Goal: Task Accomplishment & Management: Complete application form

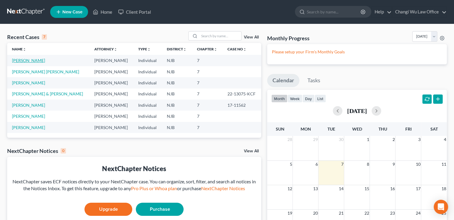
click at [18, 59] on link "[PERSON_NAME]" at bounding box center [28, 60] width 33 height 5
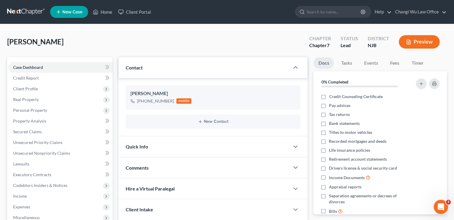
click at [56, 90] on span "Client Profile" at bounding box center [60, 89] width 104 height 11
click at [34, 165] on span "Real Property" at bounding box center [26, 164] width 26 height 5
click at [42, 111] on span "Properties Owned" at bounding box center [42, 110] width 34 height 5
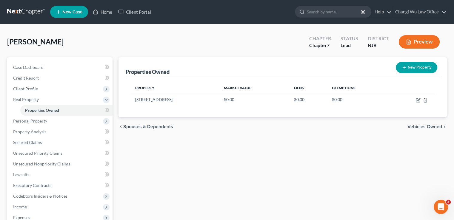
click at [426, 100] on icon "button" at bounding box center [425, 100] width 5 height 5
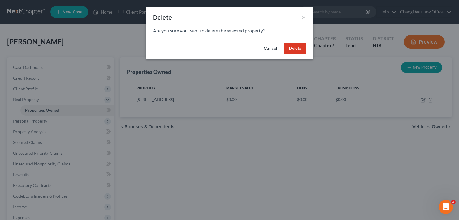
click at [296, 48] on button "Delete" at bounding box center [295, 49] width 22 height 12
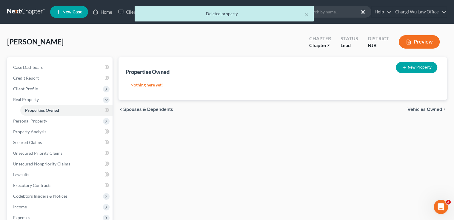
click at [56, 123] on span "Personal Property" at bounding box center [60, 121] width 104 height 11
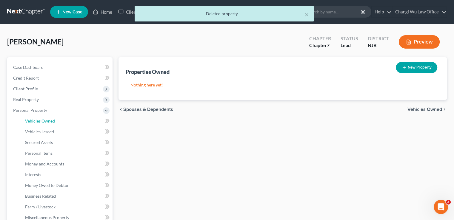
click at [56, 123] on link "Vehicles Owned" at bounding box center [66, 121] width 92 height 11
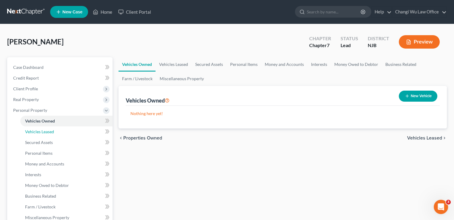
click at [56, 132] on link "Vehicles Leased" at bounding box center [66, 132] width 92 height 11
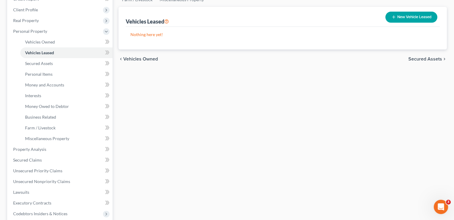
scroll to position [90, 0]
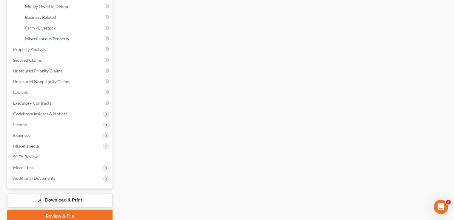
click at [39, 126] on span "Income" at bounding box center [60, 124] width 104 height 11
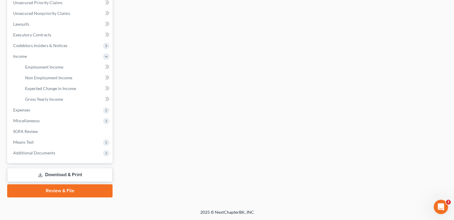
scroll to position [140, 0]
click at [60, 100] on span "Gross Yearly Income" at bounding box center [44, 99] width 38 height 5
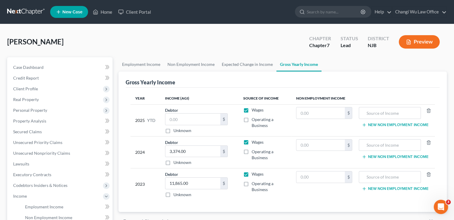
click at [173, 130] on label "Unknown" at bounding box center [182, 131] width 18 height 6
click at [176, 130] on input "Unknown" at bounding box center [178, 130] width 4 height 4
checkbox input "true"
type input "0.00"
click at [44, 109] on span "Personal Property" at bounding box center [30, 110] width 34 height 5
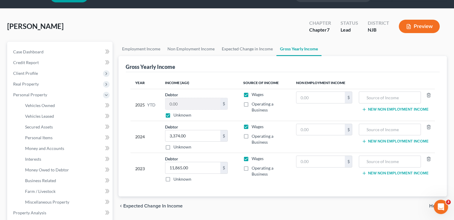
scroll to position [30, 0]
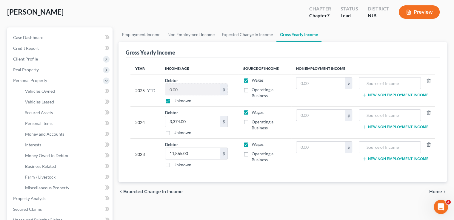
click at [34, 79] on span "Personal Property" at bounding box center [30, 80] width 34 height 5
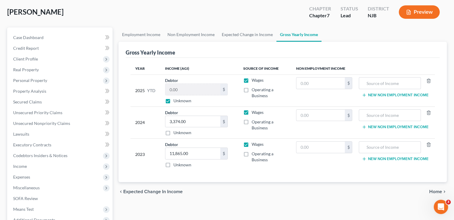
click at [44, 81] on span "Personal Property" at bounding box center [30, 80] width 34 height 5
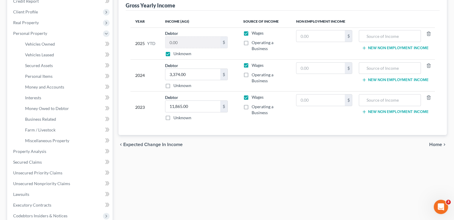
scroll to position [90, 0]
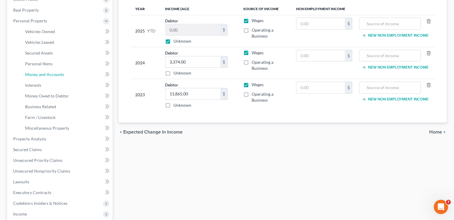
click at [48, 73] on span "Money and Accounts" at bounding box center [44, 74] width 39 height 5
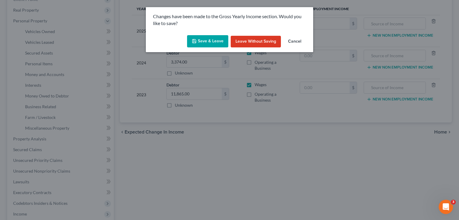
click at [210, 42] on button "Save & Leave" at bounding box center [207, 41] width 41 height 13
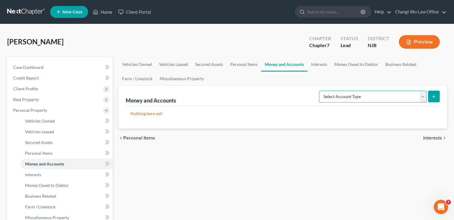
click at [362, 95] on select "Select Account Type Brokerage Cash on Hand Certificates of Deposit Checking Acc…" at bounding box center [372, 97] width 107 height 12
select select "cash_on_hand"
click at [320, 91] on select "Select Account Type Brokerage Cash on Hand Certificates of Deposit Checking Acc…" at bounding box center [372, 97] width 107 height 12
click at [434, 97] on line "submit" at bounding box center [434, 96] width 0 height 3
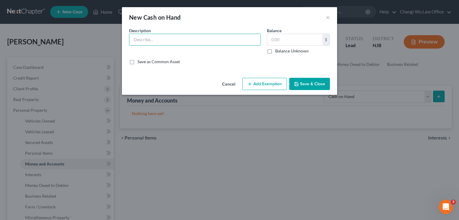
click at [151, 40] on input "text" at bounding box center [194, 39] width 131 height 11
type input "cash"
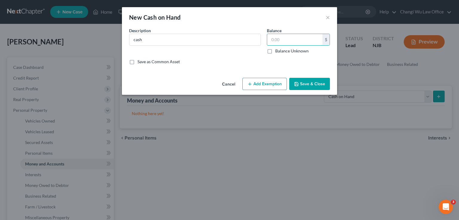
click at [296, 41] on input "text" at bounding box center [294, 39] width 55 height 11
type input "100"
click at [317, 86] on button "Save & Close" at bounding box center [309, 84] width 41 height 13
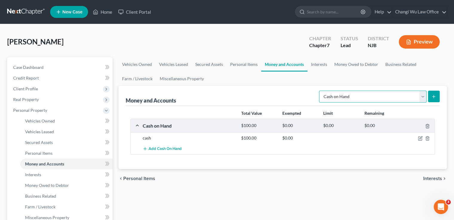
click at [420, 96] on select "Select Account Type Brokerage Cash on Hand Certificates of Deposit Checking Acc…" at bounding box center [372, 97] width 107 height 12
select select "checking"
click at [320, 91] on select "Select Account Type Brokerage Cash on Hand Certificates of Deposit Checking Acc…" at bounding box center [372, 97] width 107 height 12
click at [430, 92] on button "submit" at bounding box center [434, 97] width 12 height 12
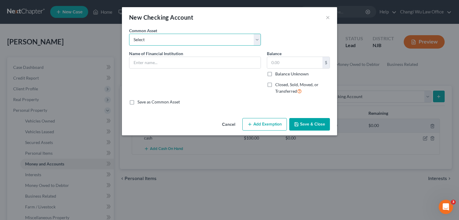
click at [159, 40] on select "Select PNC Bank BCB Community Bank TD Bank PNC Bank" at bounding box center [195, 40] width 132 height 12
click at [172, 26] on div "New Checking Account ×" at bounding box center [229, 17] width 215 height 20
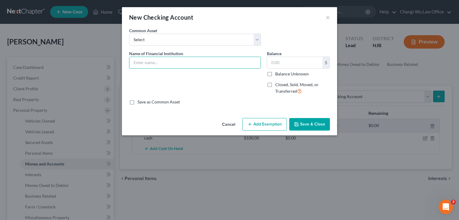
click at [150, 63] on input "text" at bounding box center [194, 62] width 131 height 11
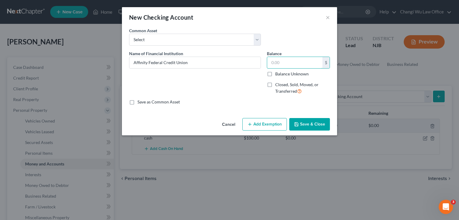
click at [290, 61] on input "text" at bounding box center [294, 62] width 55 height 11
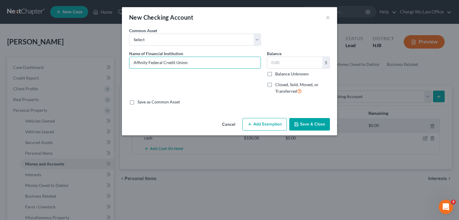
click at [197, 63] on input "Affinity Federal Credit Union" at bounding box center [194, 62] width 131 height 11
type input "Affinity Federal Credit Union"
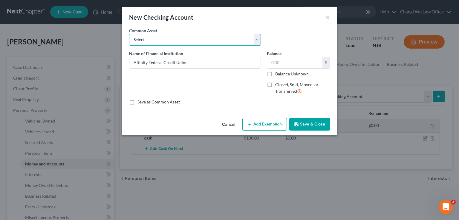
click at [167, 40] on select "Select PNC Bank BCB Community Bank TD Bank PNC Bank" at bounding box center [195, 40] width 132 height 12
drag, startPoint x: 185, startPoint y: 25, endPoint x: 281, endPoint y: 50, distance: 98.8
click at [185, 25] on div "New Checking Account ×" at bounding box center [229, 17] width 215 height 20
click at [293, 59] on input "text" at bounding box center [294, 62] width 55 height 11
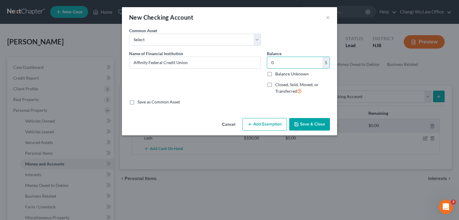
type input "0"
click at [311, 124] on button "Save & Close" at bounding box center [309, 124] width 41 height 13
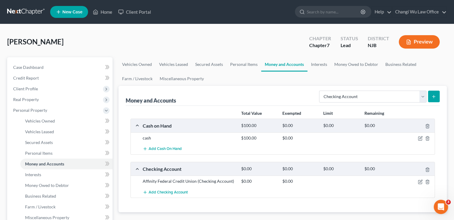
click at [438, 96] on button "submit" at bounding box center [434, 97] width 12 height 12
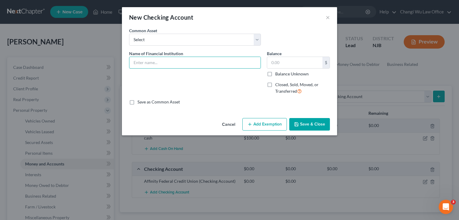
click at [222, 66] on input "text" at bounding box center [194, 62] width 131 height 11
type input "Affinity Federal Credit Union"
click at [202, 65] on input "Affinity Federal Credit Union" at bounding box center [194, 62] width 131 height 11
click at [281, 66] on input "text" at bounding box center [294, 62] width 55 height 11
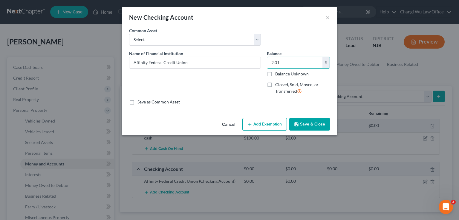
type input "2.01"
drag, startPoint x: 298, startPoint y: 125, endPoint x: 305, endPoint y: 116, distance: 11.3
click at [298, 124] on icon "button" at bounding box center [296, 124] width 5 height 5
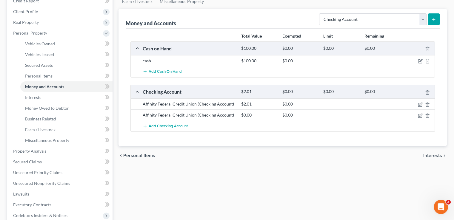
scroll to position [90, 0]
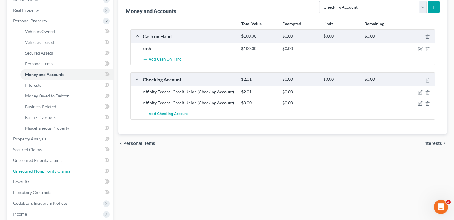
click at [51, 170] on span "Unsecured Nonpriority Claims" at bounding box center [41, 171] width 57 height 5
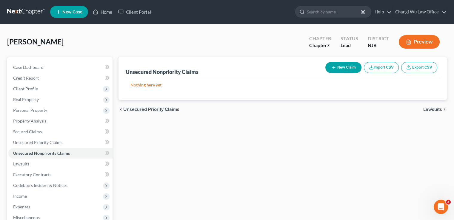
click at [351, 67] on button "New Claim" at bounding box center [343, 67] width 36 height 11
select select "0"
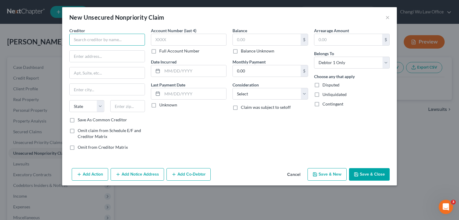
click at [111, 39] on input "text" at bounding box center [107, 40] width 76 height 12
type input "Capital One Apark"
click at [163, 37] on input "text" at bounding box center [189, 40] width 76 height 12
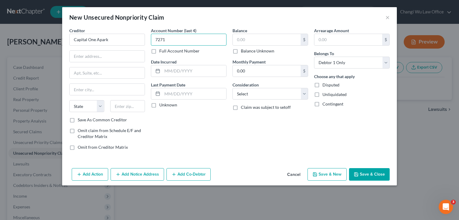
type input "7271"
click at [331, 175] on button "Save & New" at bounding box center [326, 174] width 39 height 13
select select "0"
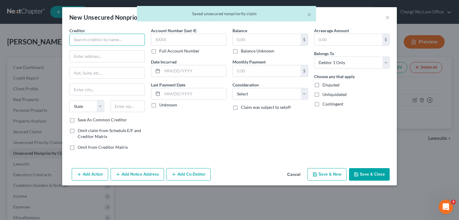
click at [113, 38] on input "text" at bounding box center [107, 40] width 76 height 12
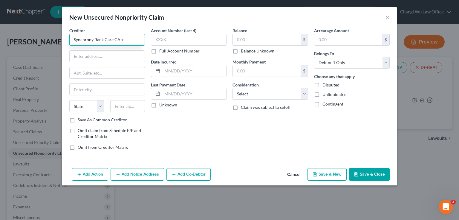
type input "Synchrony Bank Care CAre"
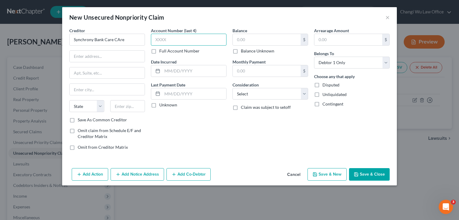
click at [162, 37] on input "text" at bounding box center [189, 40] width 76 height 12
click at [173, 38] on input "text" at bounding box center [189, 40] width 76 height 12
type input "9947"
click at [248, 37] on input "text" at bounding box center [267, 39] width 68 height 11
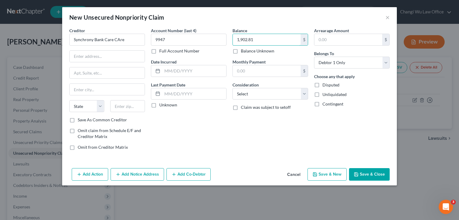
type input "1,902.81"
click at [99, 56] on input "text" at bounding box center [107, 56] width 75 height 11
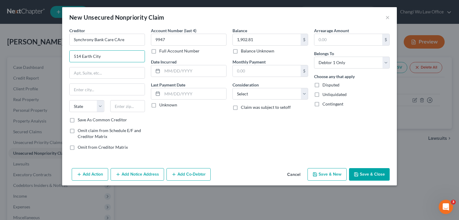
drag, startPoint x: 107, startPoint y: 56, endPoint x: 62, endPoint y: 58, distance: 44.8
click at [62, 58] on div "Creditor * Synchrony Bank Care CAre 514 Earth City State [US_STATE] AK AR AZ CA…" at bounding box center [229, 96] width 334 height 139
type input "514 Earth City"
click at [117, 39] on input "Synchrony Bank Care CAre" at bounding box center [107, 40] width 76 height 12
type input "Synchrony Bank Care Care"
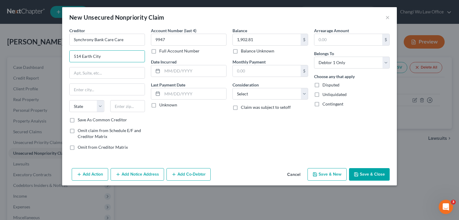
drag, startPoint x: 108, startPoint y: 57, endPoint x: 68, endPoint y: 50, distance: 40.2
click at [68, 50] on div "Creditor * Synchrony Bank Care Care 514 Earth City State [US_STATE] AK AR AZ CA…" at bounding box center [106, 91] width 81 height 128
click at [192, 125] on div "Account Number (last 4) 9947 Full Account Number Date Incurred Last Payment Dat…" at bounding box center [188, 91] width 81 height 128
click at [178, 70] on input "text" at bounding box center [194, 70] width 64 height 11
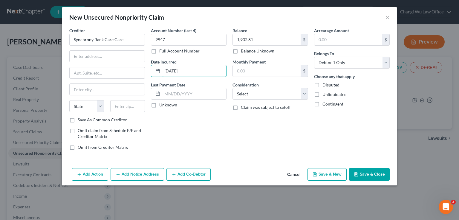
type input "[DATE]"
click at [127, 170] on button "Add Notice Address" at bounding box center [136, 174] width 53 height 13
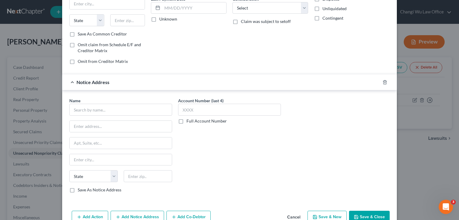
scroll to position [90, 0]
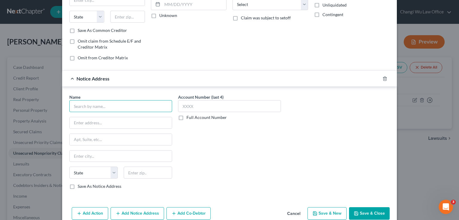
click at [106, 102] on input "text" at bounding box center [120, 106] width 103 height 12
drag, startPoint x: 106, startPoint y: 106, endPoint x: 103, endPoint y: 109, distance: 4.0
click at [100, 107] on input "Client Service Inc." at bounding box center [120, 106] width 103 height 12
type input "Client Service INC."
drag, startPoint x: 83, startPoint y: 114, endPoint x: 84, endPoint y: 117, distance: 3.4
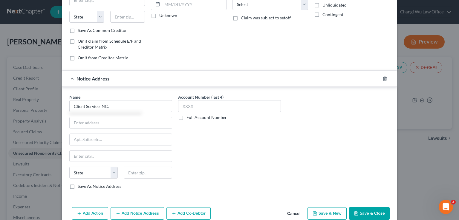
click at [83, 114] on div "Name * Client Service INC. State [US_STATE] AK AR AZ CA CO CT DE DC [GEOGRAPHIC…" at bounding box center [120, 142] width 103 height 96
click at [86, 123] on input "text" at bounding box center [121, 122] width 102 height 11
type input "514 Earth City Expy"
click at [81, 136] on input "text" at bounding box center [121, 139] width 102 height 11
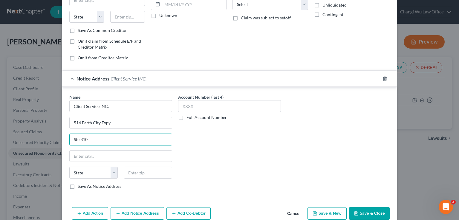
type input "Ste 310"
click at [87, 146] on div "Name * Client Service INC. 514 Earth City Expy Ste [GEOGRAPHIC_DATA][US_STATE] …" at bounding box center [120, 142] width 103 height 96
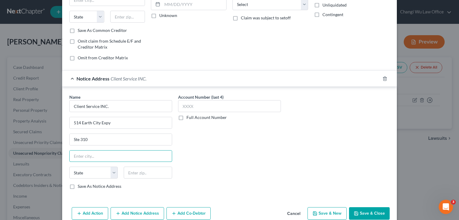
click at [88, 152] on input "text" at bounding box center [121, 156] width 102 height 11
type input "Earth City"
click at [112, 172] on select "State [US_STATE] AK AR AZ CA CO CT DE DC [GEOGRAPHIC_DATA] [GEOGRAPHIC_DATA] GU…" at bounding box center [93, 173] width 48 height 12
select select "26"
click at [69, 167] on select "State [US_STATE] AK AR AZ CA CO CT DE DC [GEOGRAPHIC_DATA] [GEOGRAPHIC_DATA] GU…" at bounding box center [93, 173] width 48 height 12
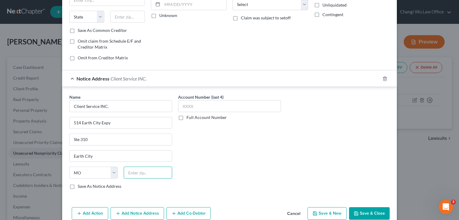
click at [137, 172] on input "text" at bounding box center [148, 173] width 48 height 12
type input "63045-1303"
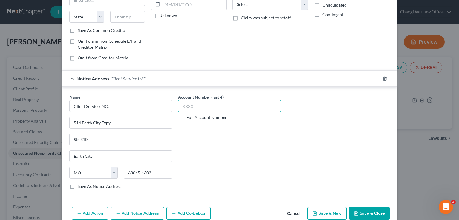
click at [184, 108] on input "text" at bounding box center [229, 106] width 103 height 12
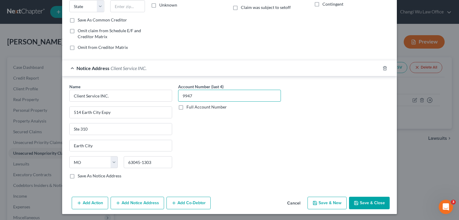
type input "9947"
click at [78, 174] on label "Save As Notice Address" at bounding box center [100, 176] width 44 height 6
click at [80, 174] on input "Save As Notice Address" at bounding box center [82, 175] width 4 height 4
checkbox input "true"
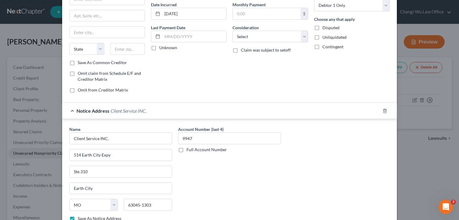
scroll to position [40, 0]
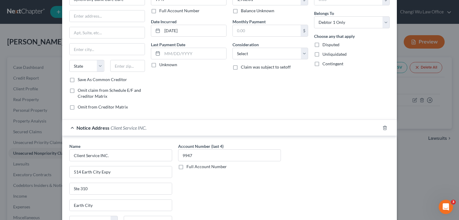
click at [159, 64] on label "Unknown" at bounding box center [168, 65] width 18 height 6
click at [162, 64] on input "Unknown" at bounding box center [164, 64] width 4 height 4
checkbox input "true"
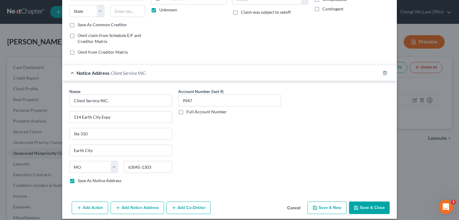
scroll to position [100, 0]
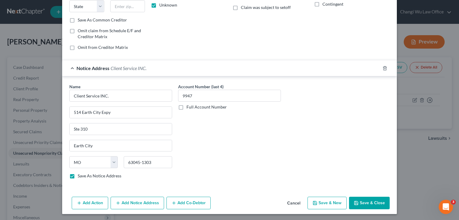
click at [368, 202] on button "Save & Close" at bounding box center [369, 203] width 41 height 13
checkbox input "false"
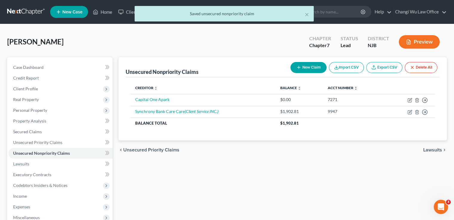
click at [319, 68] on button "New Claim" at bounding box center [308, 67] width 36 height 11
select select "0"
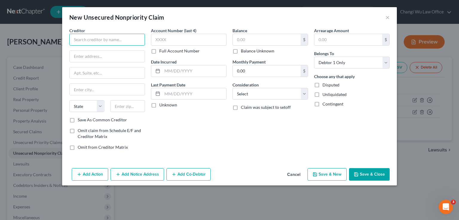
drag, startPoint x: 94, startPoint y: 41, endPoint x: 95, endPoint y: 38, distance: 3.0
click at [94, 41] on input "text" at bounding box center [107, 40] width 76 height 12
type input "Synchrony Bank Amazon"
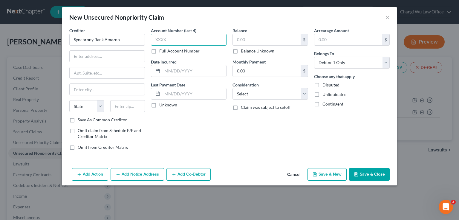
click at [191, 39] on input "text" at bounding box center [189, 40] width 76 height 12
type input "9866"
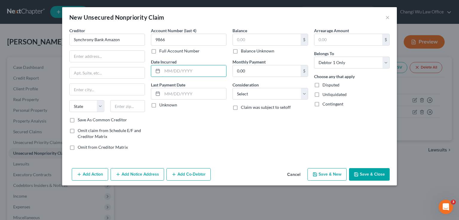
click at [186, 72] on input "text" at bounding box center [194, 70] width 64 height 11
type input "[DATE]"
click at [159, 104] on label "Unknown" at bounding box center [168, 105] width 18 height 6
click at [162, 104] on input "Unknown" at bounding box center [164, 104] width 4 height 4
checkbox input "true"
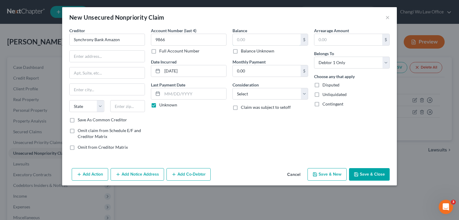
click at [245, 42] on input "text" at bounding box center [267, 39] width 68 height 11
type input "4,899.62"
click at [330, 174] on button "Save & New" at bounding box center [326, 174] width 39 height 13
select select "0"
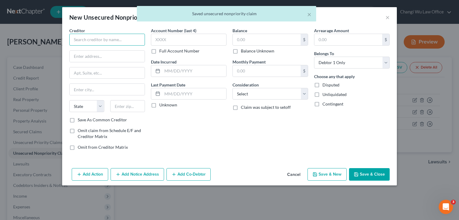
click at [113, 39] on input "text" at bounding box center [107, 40] width 76 height 12
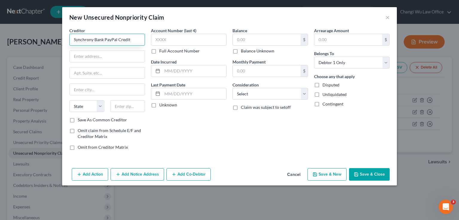
type input "Synchrony Bank PayPal Credit"
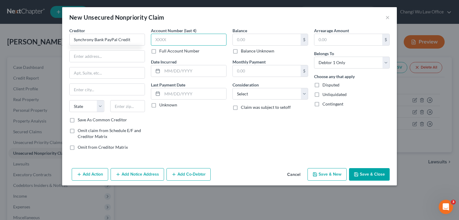
click at [175, 38] on input "text" at bounding box center [189, 40] width 76 height 12
type input "9170"
click at [177, 73] on input "text" at bounding box center [194, 70] width 64 height 11
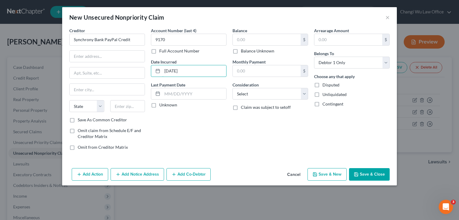
type input "[DATE]"
click at [244, 41] on input "text" at bounding box center [267, 39] width 68 height 11
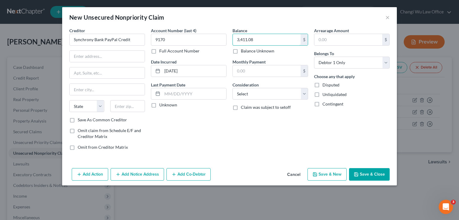
type input "3,411.08"
click at [149, 176] on button "Add Notice Address" at bounding box center [136, 174] width 53 height 13
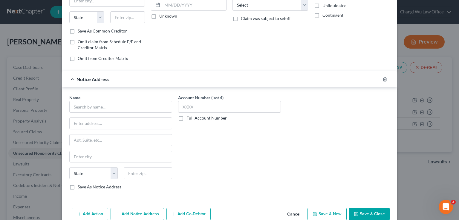
scroll to position [90, 0]
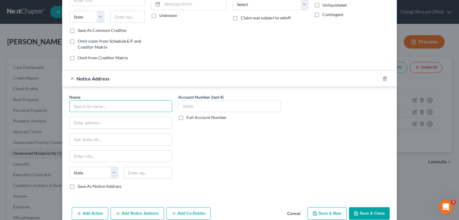
click at [112, 106] on input "text" at bounding box center [120, 106] width 103 height 12
type input "Paypal Credit c/o Synchrony Bank"
click at [93, 121] on input "text" at bounding box center [121, 122] width 102 height 11
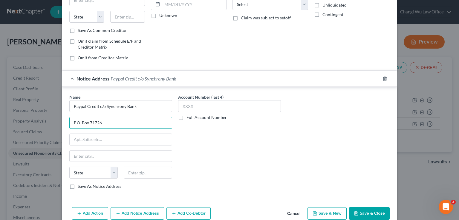
type input "P.O. Box 71726"
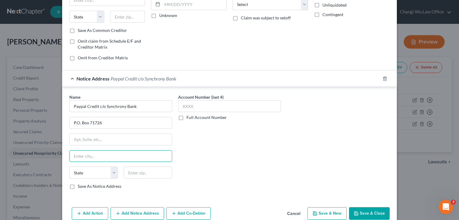
click at [91, 155] on input "text" at bounding box center [121, 156] width 102 height 11
type input "[GEOGRAPHIC_DATA]"
click at [113, 173] on select "State [US_STATE] AK AR AZ CA CO CT DE DC [GEOGRAPHIC_DATA] [GEOGRAPHIC_DATA] GU…" at bounding box center [93, 173] width 48 height 12
select select "39"
click at [69, 167] on select "State [US_STATE] AK AR AZ CA CO CT DE DC [GEOGRAPHIC_DATA] [GEOGRAPHIC_DATA] GU…" at bounding box center [93, 173] width 48 height 12
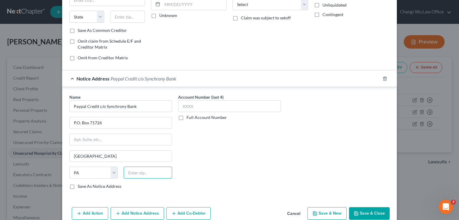
click at [136, 174] on input "text" at bounding box center [148, 173] width 48 height 12
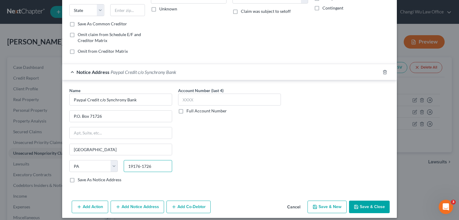
scroll to position [100, 0]
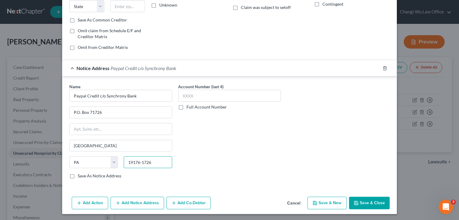
type input "19176-1726"
click at [78, 175] on label "Save As Notice Address" at bounding box center [100, 176] width 44 height 6
click at [80, 175] on input "Save As Notice Address" at bounding box center [82, 175] width 4 height 4
checkbox input "true"
click at [189, 94] on input "text" at bounding box center [229, 96] width 103 height 12
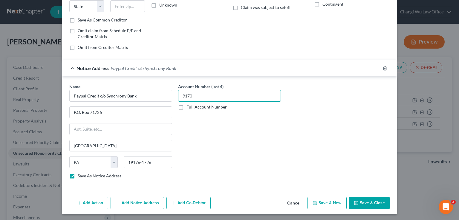
type input "9170"
click at [340, 203] on button "Save & New" at bounding box center [326, 203] width 39 height 13
checkbox input "false"
select select "0"
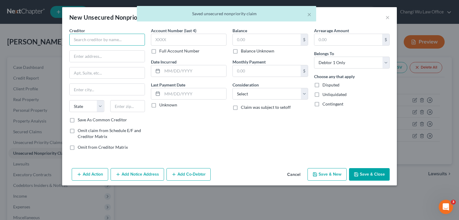
click at [115, 35] on input "text" at bounding box center [107, 40] width 76 height 12
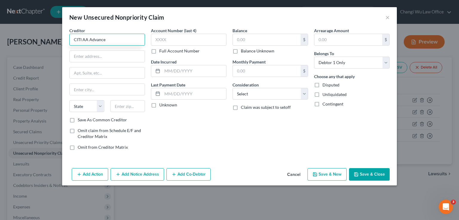
type input "CITI AA Advance"
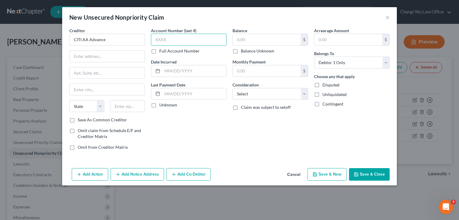
click at [166, 37] on input "text" at bounding box center [189, 40] width 76 height 12
type input "7081"
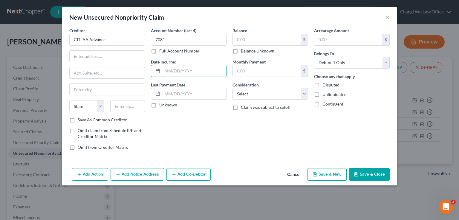
click at [182, 70] on input "text" at bounding box center [194, 70] width 64 height 11
type input "[DATE]"
click at [246, 39] on input "text" at bounding box center [267, 39] width 68 height 11
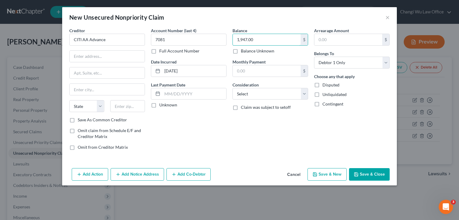
type input "1,947.00"
click at [329, 175] on button "Save & New" at bounding box center [326, 174] width 39 height 13
select select "0"
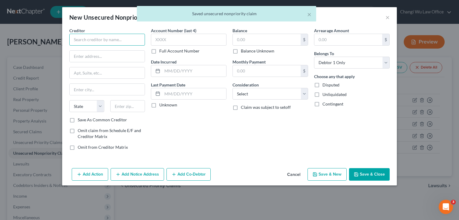
click at [118, 36] on input "text" at bounding box center [107, 40] width 76 height 12
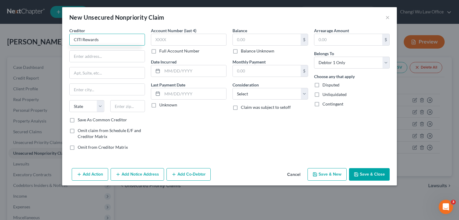
type input "CITI Rewards"
click at [100, 56] on input "text" at bounding box center [107, 56] width 75 height 11
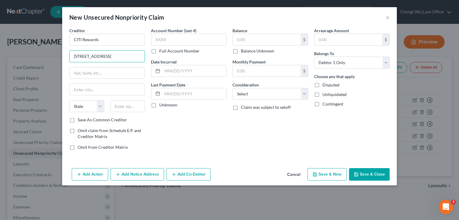
type input "[STREET_ADDRESS]"
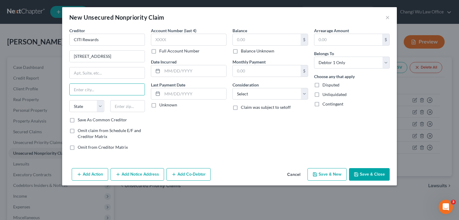
click at [88, 92] on input "text" at bounding box center [107, 89] width 75 height 11
type input "[GEOGRAPHIC_DATA]"
click at [100, 104] on select "State [US_STATE] AK AR AZ CA CO CT DE DC [GEOGRAPHIC_DATA] [GEOGRAPHIC_DATA] GU…" at bounding box center [86, 106] width 35 height 12
select select "43"
click at [69, 100] on select "State [US_STATE] AK AR AZ CA CO CT DE DC [GEOGRAPHIC_DATA] [GEOGRAPHIC_DATA] GU…" at bounding box center [86, 106] width 35 height 12
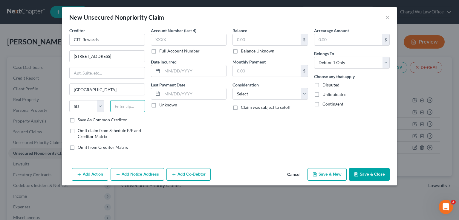
click at [122, 107] on input "text" at bounding box center [127, 106] width 35 height 12
type input "57108"
click at [161, 42] on input "text" at bounding box center [189, 40] width 76 height 12
type input "[GEOGRAPHIC_DATA]"
type input "4169"
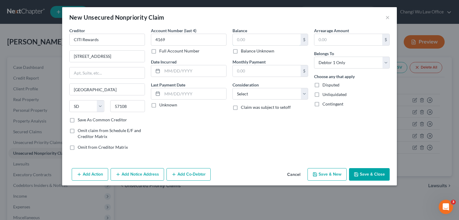
click at [248, 39] on input "text" at bounding box center [267, 39] width 68 height 11
type input "1,578"
click at [322, 173] on button "Save & New" at bounding box center [326, 174] width 39 height 13
select select "0"
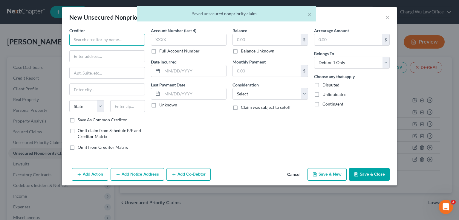
click at [91, 40] on input "text" at bounding box center [107, 40] width 76 height 12
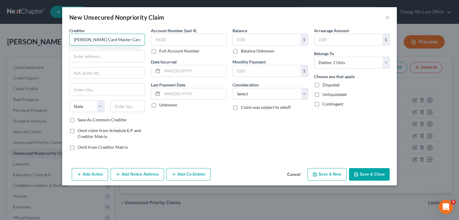
type input "[PERSON_NAME] Card Master Card"
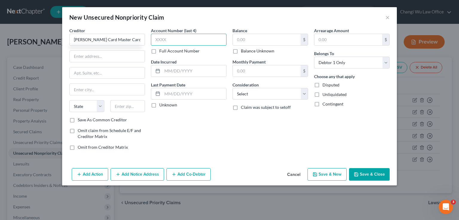
click at [196, 39] on input "text" at bounding box center [189, 40] width 76 height 12
type input "2420"
click at [266, 37] on input "text" at bounding box center [267, 39] width 68 height 11
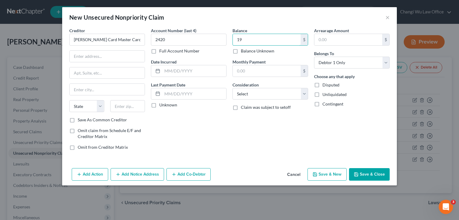
type input "1"
type input "1,199.33"
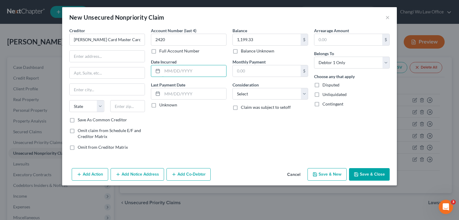
click at [169, 70] on input "text" at bounding box center [194, 70] width 64 height 11
type input "[DATE]"
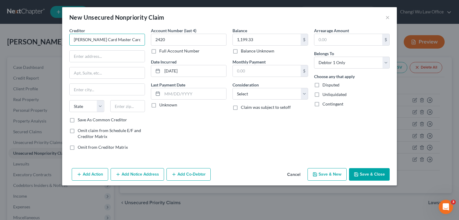
drag, startPoint x: 73, startPoint y: 40, endPoint x: 87, endPoint y: 43, distance: 14.2
click at [87, 43] on input "[PERSON_NAME] Card Master Card" at bounding box center [107, 40] width 76 height 12
click at [339, 176] on button "Save & New" at bounding box center [326, 174] width 39 height 13
select select "0"
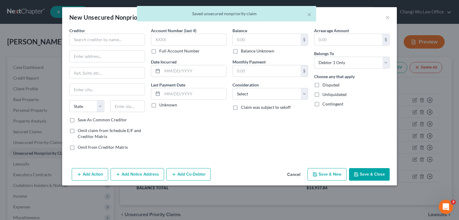
type input "0.00"
click at [96, 42] on input "text" at bounding box center [107, 40] width 76 height 12
paste input "[PERSON_NAME]"
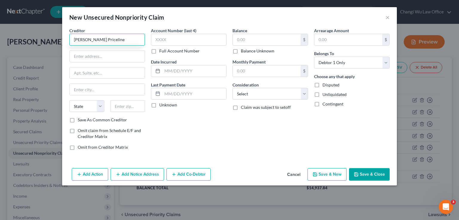
type input "[PERSON_NAME] Priceline"
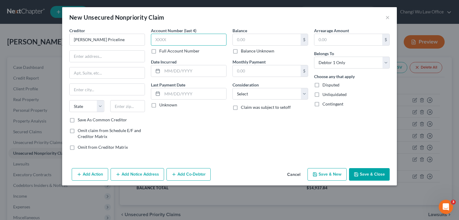
click at [174, 37] on input "text" at bounding box center [189, 40] width 76 height 12
type input "2960"
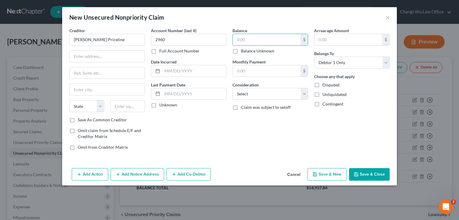
click at [248, 40] on input "text" at bounding box center [267, 39] width 68 height 11
type input "2,370"
click at [331, 175] on button "Save & New" at bounding box center [326, 174] width 39 height 13
select select "0"
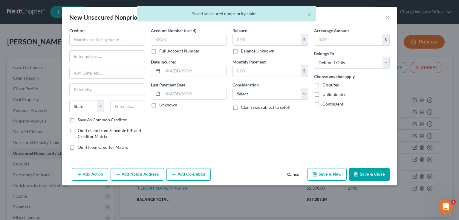
type input "2,370.00"
type input "0.00"
click at [106, 35] on input "text" at bounding box center [107, 40] width 76 height 12
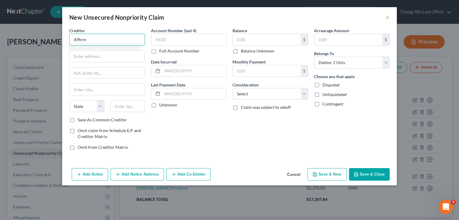
type input "Affirm"
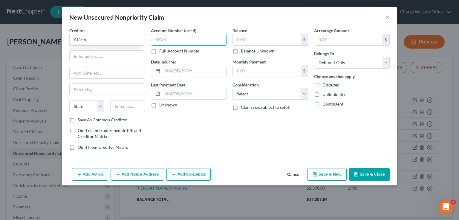
click at [183, 39] on input "text" at bounding box center [189, 40] width 76 height 12
type input "4"
type input "4V7H"
click at [161, 52] on label "Full Account Number" at bounding box center [179, 51] width 40 height 6
click at [162, 52] on input "Full Account Number" at bounding box center [164, 50] width 4 height 4
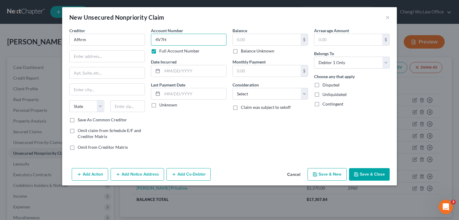
drag, startPoint x: 169, startPoint y: 42, endPoint x: 149, endPoint y: 38, distance: 21.0
click at [148, 39] on div "Account Number 4V7H Full Account Number Date Incurred Last Payment Date Unknown" at bounding box center [188, 91] width 81 height 128
type input "4V7H-164A"
click at [272, 35] on div "Balance $ Balance Unknown Balance Undetermined $ Balance Unknown" at bounding box center [270, 40] width 76 height 27
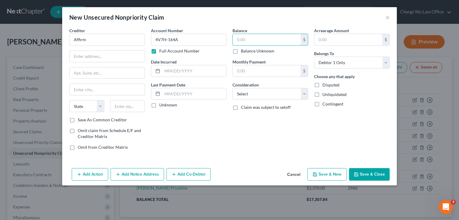
click at [270, 39] on input "text" at bounding box center [267, 39] width 68 height 11
type input "493.06"
click at [332, 174] on button "Save & New" at bounding box center [326, 174] width 39 height 13
select select "0"
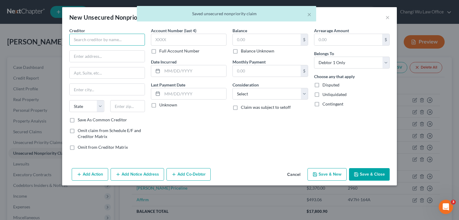
click at [113, 37] on input "text" at bounding box center [107, 40] width 76 height 12
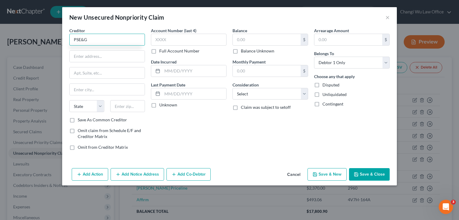
type input "PSE&G"
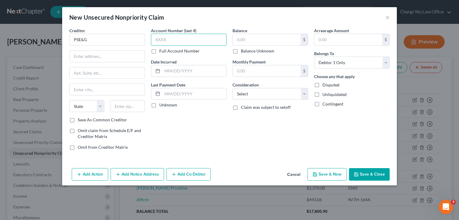
click at [164, 39] on input "text" at bounding box center [189, 40] width 76 height 12
type input "3008"
click at [130, 56] on input "text" at bounding box center [107, 56] width 75 height 11
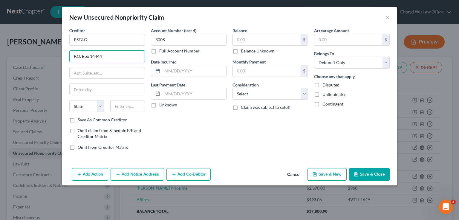
type input "P.O. Box 14444"
click at [104, 44] on input "PSE&G" at bounding box center [107, 40] width 76 height 12
type input "PSE&G CO"
click at [89, 87] on input "text" at bounding box center [107, 89] width 75 height 11
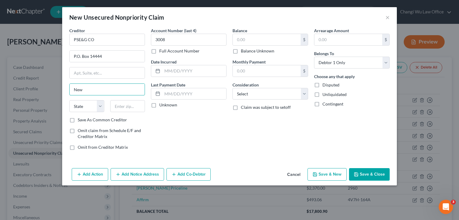
type input "[GEOGRAPHIC_DATA]"
click at [98, 104] on select "State [US_STATE] AK AR AZ CA CO CT DE DC [GEOGRAPHIC_DATA] [GEOGRAPHIC_DATA] GU…" at bounding box center [86, 106] width 35 height 12
select select "33"
click at [69, 100] on select "State [US_STATE] AK AR AZ CA CO CT DE DC [GEOGRAPHIC_DATA] [GEOGRAPHIC_DATA] GU…" at bounding box center [86, 106] width 35 height 12
click at [123, 109] on input "text" at bounding box center [127, 106] width 35 height 12
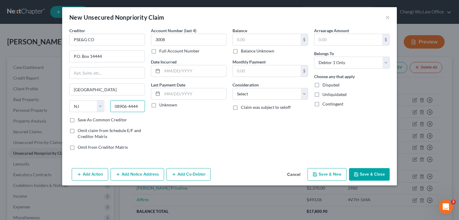
type input "08906-4444"
click at [247, 38] on input "text" at bounding box center [267, 39] width 68 height 11
type input "2,248.61"
click at [333, 173] on button "Save & New" at bounding box center [326, 174] width 39 height 13
select select "0"
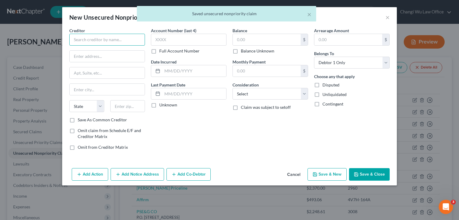
click at [94, 37] on input "text" at bounding box center [107, 40] width 76 height 12
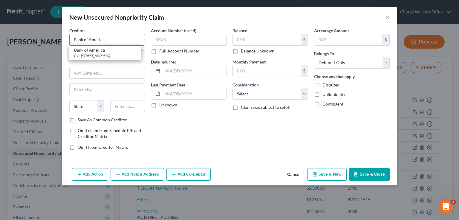
type input "Bank of America"
click at [87, 68] on input "text" at bounding box center [107, 72] width 75 height 11
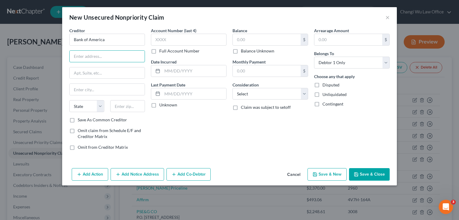
click at [88, 55] on input "text" at bounding box center [107, 56] width 75 height 11
type input "P.O. Box 982238"
click at [106, 54] on input "P.O. Box 982238" at bounding box center [107, 56] width 75 height 11
click at [83, 72] on input "text" at bounding box center [107, 72] width 75 height 11
click at [79, 103] on select "State [US_STATE] AK AR AZ CA CO CT DE DC [GEOGRAPHIC_DATA] [GEOGRAPHIC_DATA] GU…" at bounding box center [86, 106] width 35 height 12
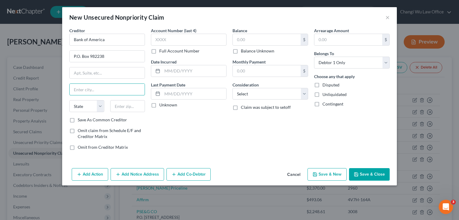
click at [112, 91] on input "text" at bounding box center [107, 89] width 75 height 11
type input "[GEOGRAPHIC_DATA]"
click at [101, 104] on select "State [US_STATE] AK AR AZ CA CO CT DE DC [GEOGRAPHIC_DATA] [GEOGRAPHIC_DATA] GU…" at bounding box center [86, 106] width 35 height 12
select select "45"
click at [69, 100] on select "State [US_STATE] AK AR AZ CA CO CT DE DC [GEOGRAPHIC_DATA] [GEOGRAPHIC_DATA] GU…" at bounding box center [86, 106] width 35 height 12
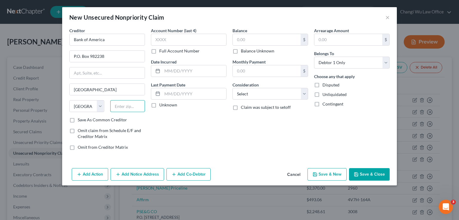
click at [127, 105] on input "text" at bounding box center [127, 106] width 35 height 12
type input "79998"
click at [173, 37] on input "text" at bounding box center [189, 40] width 76 height 12
type input "5244"
click at [253, 39] on input "text" at bounding box center [267, 39] width 68 height 11
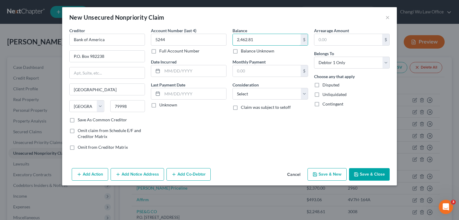
type input "2,462.81"
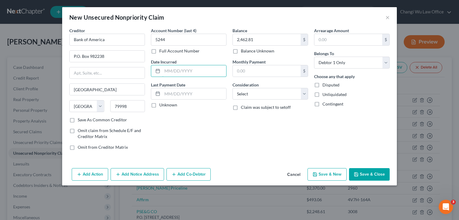
click at [164, 71] on input "text" at bounding box center [194, 70] width 64 height 11
type input "[DATE]"
click at [154, 173] on button "Add Notice Address" at bounding box center [136, 174] width 53 height 13
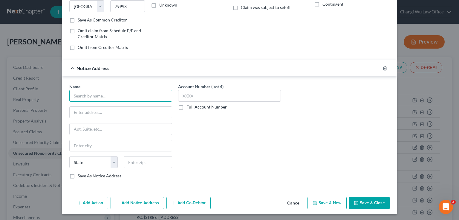
click at [89, 93] on input "text" at bounding box center [120, 96] width 103 height 12
type input "Sunrise Credit Services, Inc."
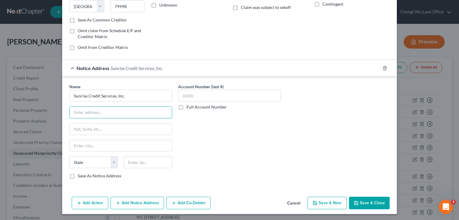
click at [79, 110] on input "text" at bounding box center [121, 112] width 102 height 11
type input "P.O. Box 9004"
click at [86, 129] on input "text" at bounding box center [121, 129] width 102 height 11
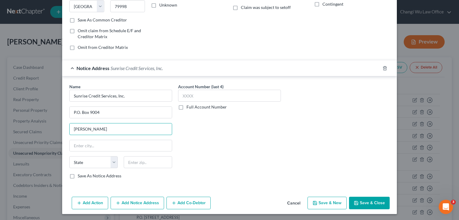
type input "[PERSON_NAME]"
click at [107, 155] on div "Name * Sunrise Credit Services, Inc. P.O. [GEOGRAPHIC_DATA][US_STATE] CA CO CT …" at bounding box center [120, 132] width 103 height 96
click at [108, 158] on select "State [US_STATE] AK AR AZ CA CO CT DE DC [GEOGRAPHIC_DATA] [GEOGRAPHIC_DATA] GU…" at bounding box center [93, 162] width 48 height 12
select select "35"
click at [69, 156] on select "State [US_STATE] AK AR AZ CA CO CT DE DC [GEOGRAPHIC_DATA] [GEOGRAPHIC_DATA] GU…" at bounding box center [93, 162] width 48 height 12
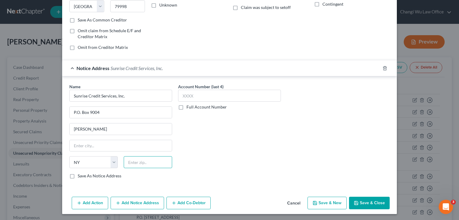
click at [158, 163] on input "text" at bounding box center [148, 162] width 48 height 12
type input "11747"
type input "[PERSON_NAME]"
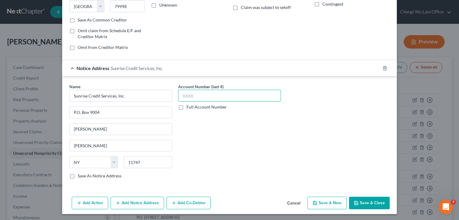
click at [209, 95] on input "text" at bounding box center [229, 96] width 103 height 12
type input "5244"
click at [147, 203] on button "Add Notice Address" at bounding box center [136, 203] width 53 height 13
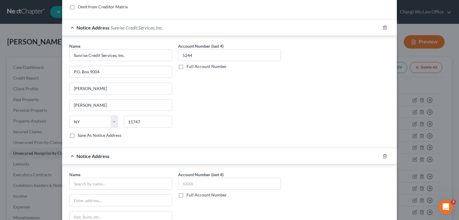
scroll to position [130, 0]
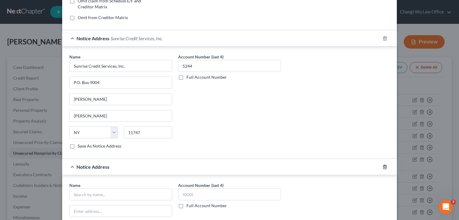
click at [383, 165] on icon "button" at bounding box center [384, 167] width 5 height 5
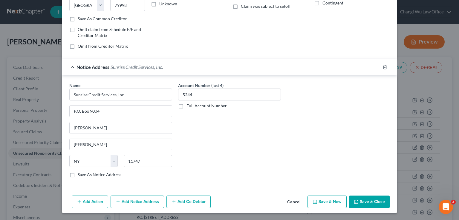
scroll to position [100, 0]
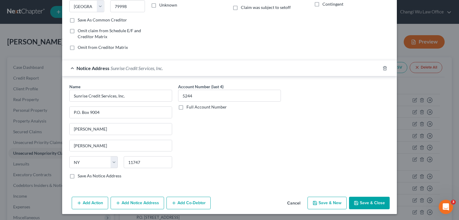
click at [331, 204] on button "Save & New" at bounding box center [326, 203] width 39 height 13
select select "0"
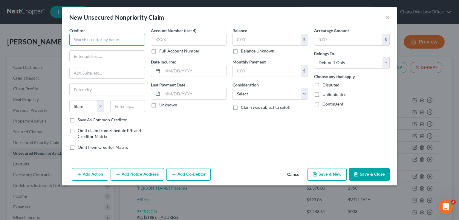
click at [118, 37] on input "text" at bounding box center [107, 40] width 76 height 12
type input "Synchrony Bank TJ Max Rewards MC"
click at [158, 31] on label "Account Number (last 4)" at bounding box center [173, 30] width 45 height 6
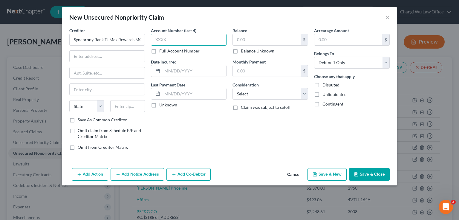
click at [163, 38] on input "text" at bounding box center [189, 40] width 76 height 12
type input "9255"
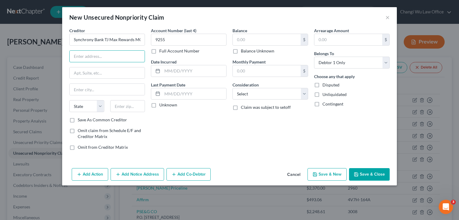
click at [106, 58] on input "text" at bounding box center [107, 56] width 75 height 11
click at [239, 42] on input "text" at bounding box center [267, 39] width 68 height 11
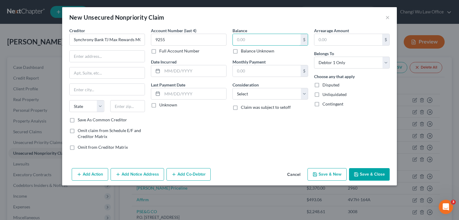
click at [261, 40] on input "text" at bounding box center [267, 39] width 68 height 11
type input "2,569.98"
click at [149, 171] on button "Add Notice Address" at bounding box center [136, 174] width 53 height 13
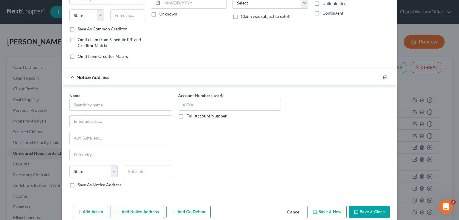
scroll to position [100, 0]
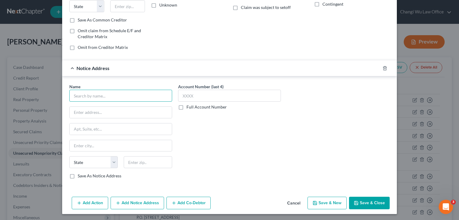
click at [104, 94] on input "text" at bounding box center [120, 96] width 103 height 12
type input "Client Services Inc."
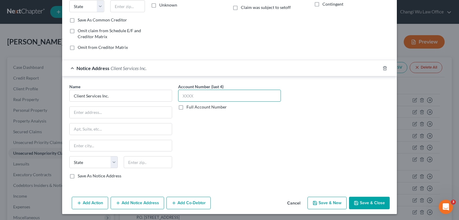
click at [201, 98] on input "text" at bounding box center [229, 96] width 103 height 12
type input "8"
type input "9255"
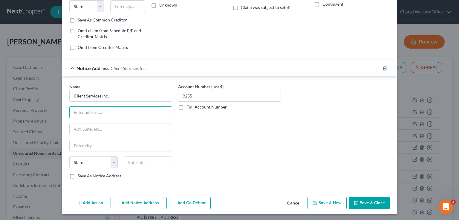
click at [111, 110] on input "text" at bounding box center [121, 112] width 102 height 11
type input "514 Earth City Expy"
click at [114, 145] on input "text" at bounding box center [121, 145] width 102 height 11
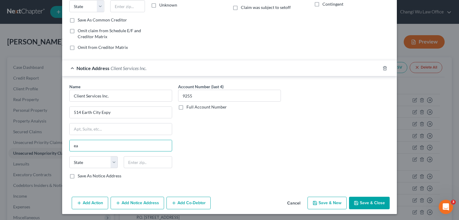
type input "Earth City"
click at [104, 163] on select "State [US_STATE] AK AR AZ CA CO CT DE DC [GEOGRAPHIC_DATA] [GEOGRAPHIC_DATA] GU…" at bounding box center [93, 162] width 48 height 12
select select "26"
click at [69, 156] on select "State [US_STATE] AK AR AZ CA CO CT DE DC [GEOGRAPHIC_DATA] [GEOGRAPHIC_DATA] GU…" at bounding box center [93, 162] width 48 height 12
click at [142, 166] on input "text" at bounding box center [148, 162] width 48 height 12
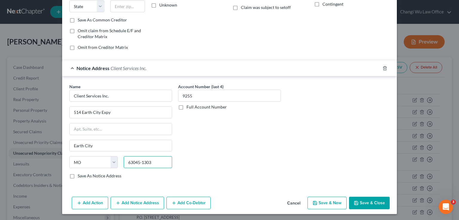
type input "63045-1303"
click at [326, 203] on button "Save & New" at bounding box center [326, 203] width 39 height 13
select select "0"
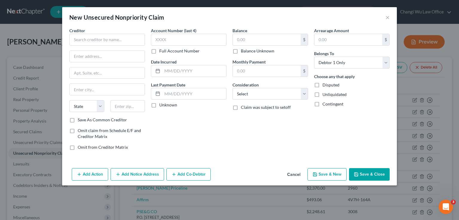
click at [338, 176] on button "Save & New" at bounding box center [326, 174] width 39 height 13
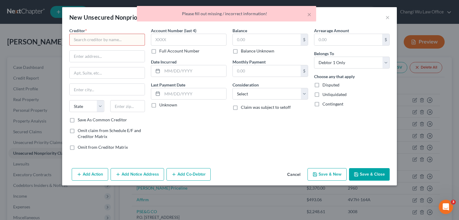
click at [85, 40] on input "text" at bounding box center [107, 40] width 76 height 12
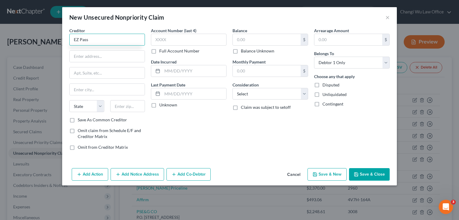
type input "EZ Pass"
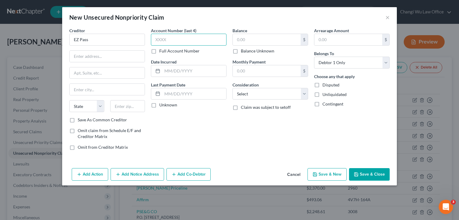
click at [168, 40] on input "text" at bounding box center [189, 40] width 76 height 12
type input "6810"
click at [245, 39] on input "text" at bounding box center [267, 39] width 68 height 11
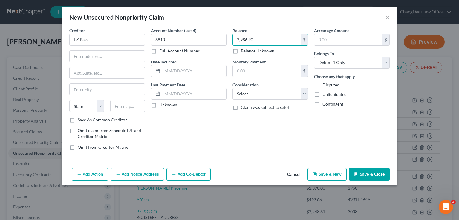
type input "2,986.90"
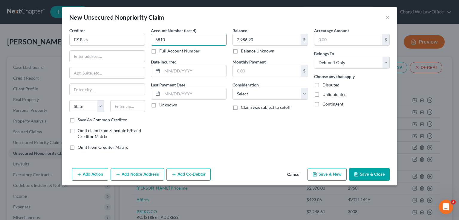
drag, startPoint x: 170, startPoint y: 41, endPoint x: 143, endPoint y: 30, distance: 28.2
click at [143, 30] on div "Creditor * EZ Pass State [US_STATE] AK AR AZ CA CO CT DE DC [GEOGRAPHIC_DATA] […" at bounding box center [229, 91] width 326 height 128
type input "8106"
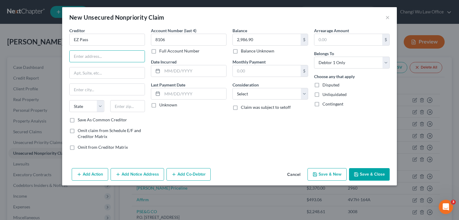
click at [112, 54] on input "text" at bounding box center [107, 56] width 75 height 11
click at [233, 133] on div "Balance 2,986.90 $ Balance Unknown Balance Undetermined 2,986.90 $ Balance Unkn…" at bounding box center [269, 91] width 81 height 128
click at [76, 40] on input "EZ Pass" at bounding box center [107, 40] width 76 height 12
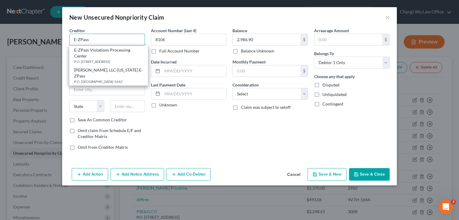
type input "E-ZPass"
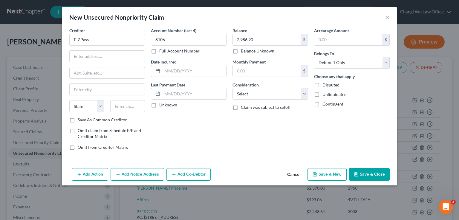
click at [140, 170] on button "Add Notice Address" at bounding box center [136, 174] width 53 height 13
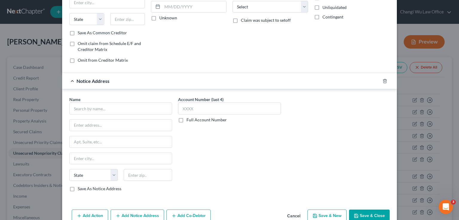
scroll to position [90, 0]
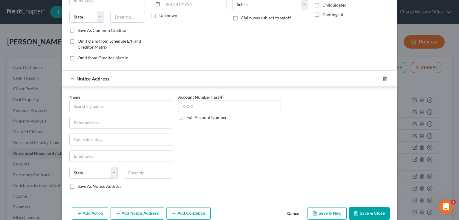
click at [90, 112] on div "Name * State [US_STATE] AK AR AZ CA CO CT DE DC [GEOGRAPHIC_DATA] [GEOGRAPHIC_D…" at bounding box center [120, 142] width 103 height 96
click at [87, 108] on input "text" at bounding box center [120, 106] width 103 height 12
type input "Credit Collection Services"
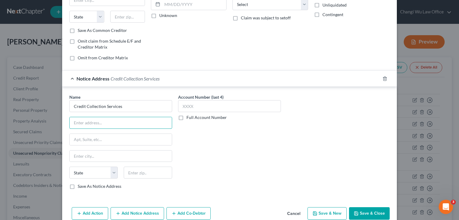
click at [101, 123] on input "text" at bounding box center [121, 122] width 102 height 11
type input "[STREET_ADDRESS]"
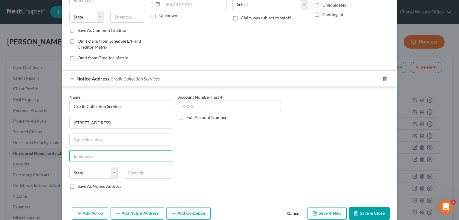
click at [90, 153] on input "text" at bounding box center [121, 156] width 102 height 11
type input "[PERSON_NAME]"
click at [114, 175] on select "State [US_STATE] AK AR AZ CA CO CT DE DC [GEOGRAPHIC_DATA] [GEOGRAPHIC_DATA] GU…" at bounding box center [93, 173] width 48 height 12
select select "22"
click at [69, 167] on select "State [US_STATE] AK AR AZ CA CO CT DE DC [GEOGRAPHIC_DATA] [GEOGRAPHIC_DATA] GU…" at bounding box center [93, 173] width 48 height 12
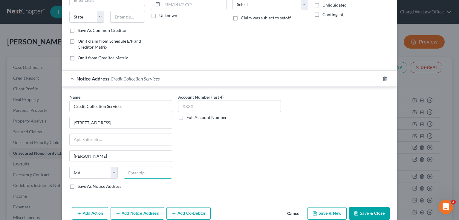
click at [140, 172] on input "text" at bounding box center [148, 173] width 48 height 12
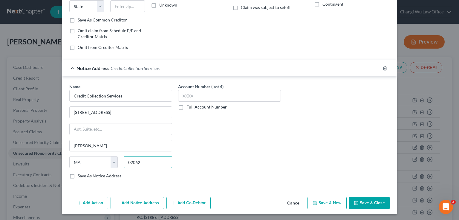
type input "02062"
click at [207, 92] on input "text" at bounding box center [229, 96] width 103 height 12
type input "8106"
click at [340, 203] on button "Save & New" at bounding box center [326, 203] width 39 height 13
select select "0"
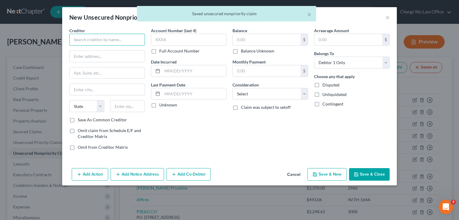
click at [104, 41] on input "text" at bounding box center [107, 40] width 76 height 12
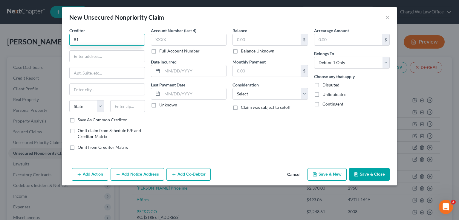
type input "8"
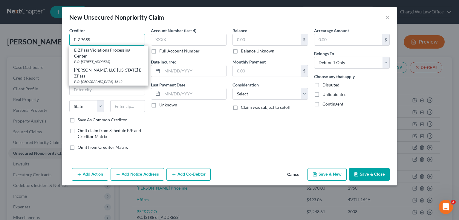
type input "E-ZPASS"
click at [159, 51] on label "Full Account Number" at bounding box center [179, 51] width 40 height 6
click at [162, 51] on input "Full Account Number" at bounding box center [164, 50] width 4 height 4
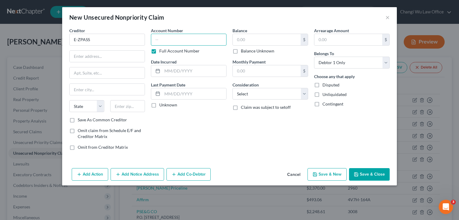
click at [164, 43] on input "text" at bounding box center [189, 40] width 76 height 12
drag, startPoint x: 193, startPoint y: 41, endPoint x: 138, endPoint y: 32, distance: 56.5
click at [138, 32] on div "Creditor * E-ZPASS State [US_STATE] AK AR AZ CA CO CT DE DC [GEOGRAPHIC_DATA] […" at bounding box center [229, 91] width 326 height 128
type input "07029561172"
click at [105, 55] on input "text" at bounding box center [107, 56] width 75 height 11
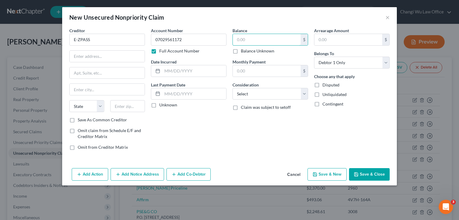
click at [250, 40] on input "text" at bounding box center [267, 39] width 68 height 11
type input "57.35"
click at [130, 171] on button "Add Notice Address" at bounding box center [136, 174] width 53 height 13
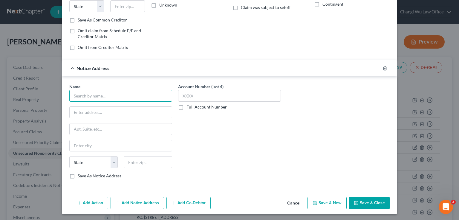
click at [82, 98] on input "text" at bounding box center [120, 96] width 103 height 12
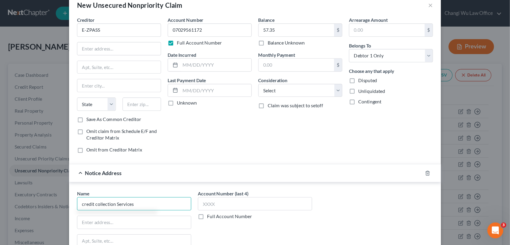
scroll to position [0, 0]
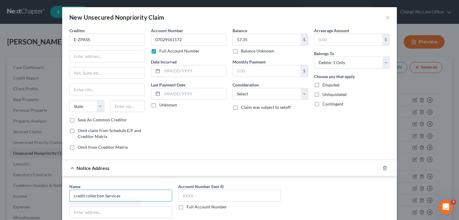
type input "credit collection Services"
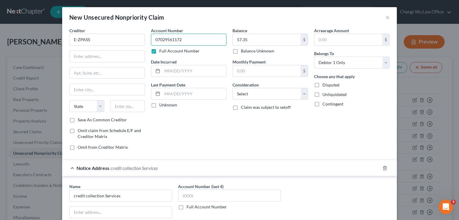
drag, startPoint x: 192, startPoint y: 41, endPoint x: 142, endPoint y: 31, distance: 51.3
click at [142, 31] on div "Creditor * E-ZPASS State [US_STATE] AK AR AZ CA CO CT DE DC [GEOGRAPHIC_DATA] […" at bounding box center [229, 91] width 326 height 128
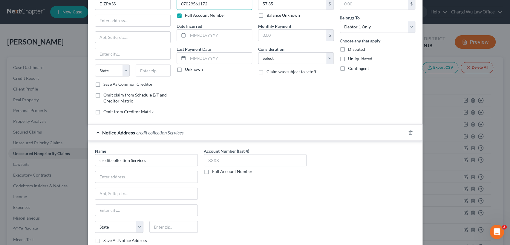
scroll to position [66, 0]
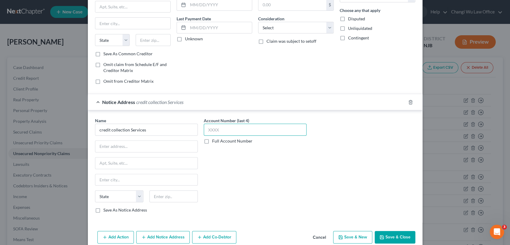
click at [214, 132] on input "text" at bounding box center [255, 130] width 103 height 12
paste input "0702"
type input "0702"
click at [212, 140] on label "Full Account Number" at bounding box center [232, 141] width 40 height 6
click at [214, 140] on input "Full Account Number" at bounding box center [216, 140] width 4 height 4
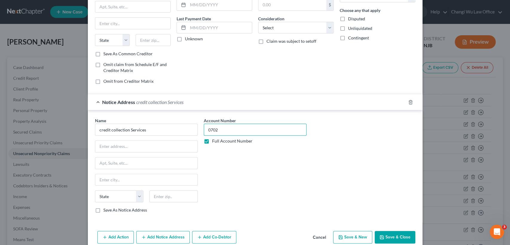
drag, startPoint x: 215, startPoint y: 132, endPoint x: 196, endPoint y: 129, distance: 19.0
click at [196, 129] on div "Name * credit collection Services State [US_STATE] AK AR AZ CA CO [GEOGRAPHIC_D…" at bounding box center [255, 167] width 326 height 100
paste input "9561172"
type input "07029561172"
click at [154, 141] on input "text" at bounding box center [146, 146] width 102 height 11
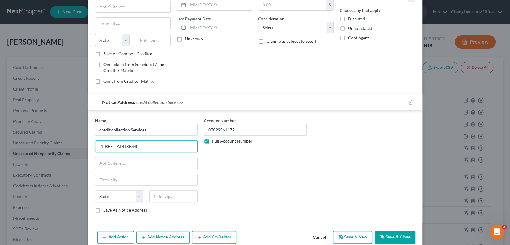
type input "[STREET_ADDRESS]"
type input "[PERSON_NAME]"
select select "22"
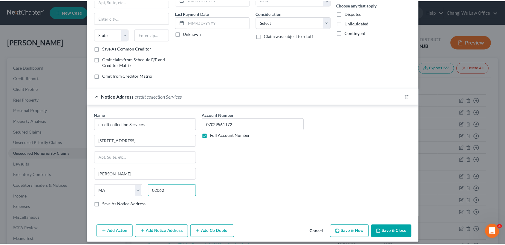
scroll to position [76, 0]
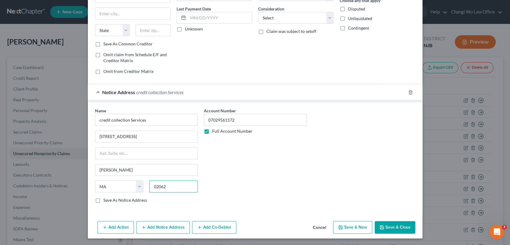
type input "02062"
click at [391, 220] on button "Save & Close" at bounding box center [394, 227] width 41 height 13
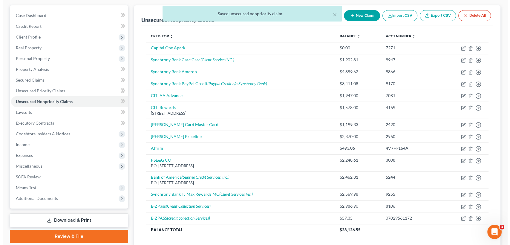
scroll to position [66, 0]
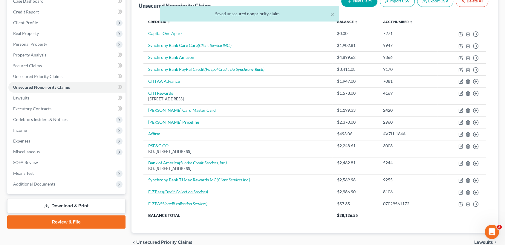
click at [203, 189] on icon "(Credit Collection Services)" at bounding box center [185, 191] width 45 height 5
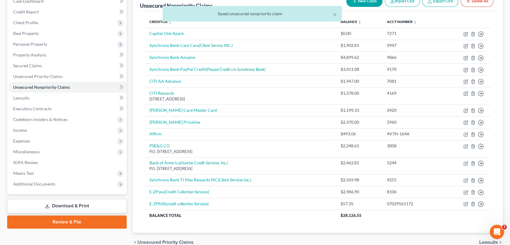
select select "0"
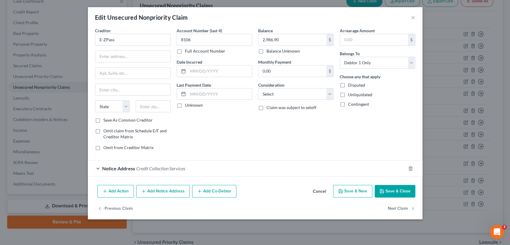
click at [185, 50] on label "Full Account Number" at bounding box center [205, 51] width 40 height 6
click at [187, 50] on input "Full Account Number" at bounding box center [189, 50] width 4 height 4
drag, startPoint x: 195, startPoint y: 42, endPoint x: 165, endPoint y: 33, distance: 31.8
click at [165, 33] on div "Creditor * E-ZPass State [US_STATE] AK AR AZ CA CO [GEOGRAPHIC_DATA] DE DC [GEO…" at bounding box center [255, 91] width 326 height 128
drag, startPoint x: 221, startPoint y: 41, endPoint x: 171, endPoint y: 27, distance: 51.7
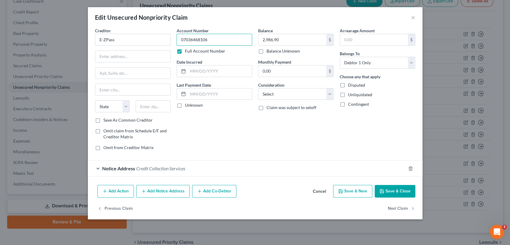
click at [171, 27] on div "Edit Unsecured Nonpriority Claim × Creditor * E-ZPass State [US_STATE] AK AR AZ…" at bounding box center [255, 113] width 334 height 212
type input "07036468106"
click at [138, 166] on span "Credit Collection Services" at bounding box center [160, 168] width 49 height 6
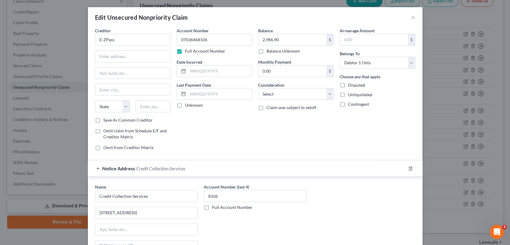
click at [212, 207] on label "Full Account Number" at bounding box center [232, 207] width 40 height 6
click at [214, 207] on input "Full Account Number" at bounding box center [216, 206] width 4 height 4
drag, startPoint x: 224, startPoint y: 196, endPoint x: 191, endPoint y: 189, distance: 33.6
click at [191, 189] on div "Name * Credit Collection Services [GEOGRAPHIC_DATA] [PERSON_NAME][GEOGRAPHIC_DA…" at bounding box center [255, 234] width 326 height 100
paste input "07029561172"
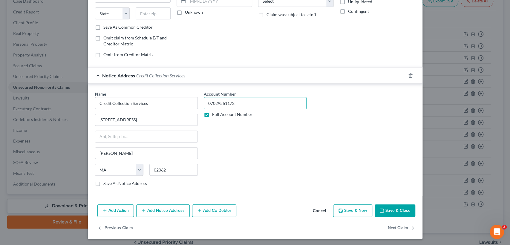
scroll to position [93, 0]
type input "07029561172"
click at [395, 211] on button "Save & Close" at bounding box center [394, 210] width 41 height 13
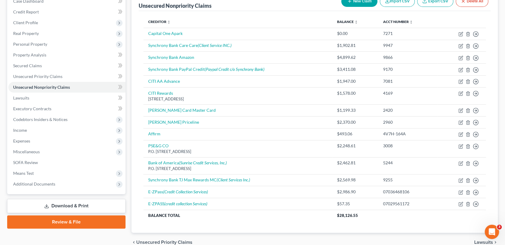
click at [358, 2] on button "New Claim" at bounding box center [359, 1] width 36 height 11
select select "0"
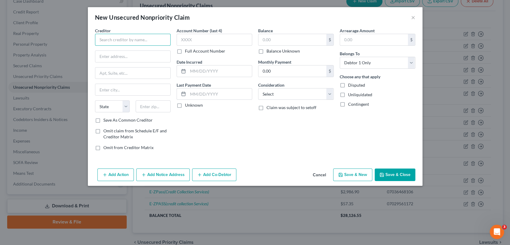
click at [107, 40] on input "text" at bounding box center [133, 40] width 76 height 12
type input "Synchrony Bank Cheaoiaur"
click at [192, 40] on input "text" at bounding box center [214, 40] width 76 height 12
type input "6772"
click at [297, 38] on input "text" at bounding box center [292, 39] width 68 height 11
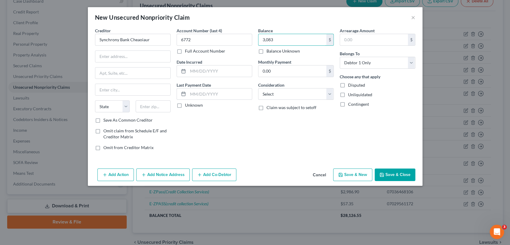
type input "3,083"
click at [169, 175] on button "Add Notice Address" at bounding box center [162, 174] width 53 height 13
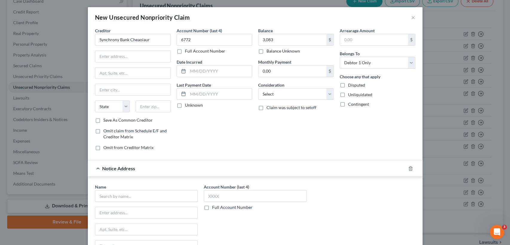
scroll to position [66, 0]
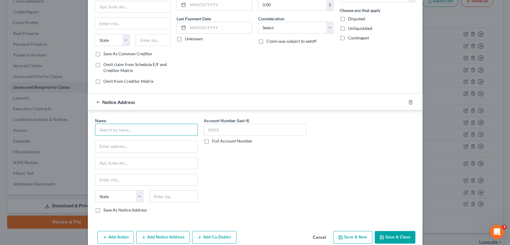
click at [124, 129] on input "text" at bounding box center [146, 130] width 103 height 12
type input "Portfolio Recovery Associates, LLC"
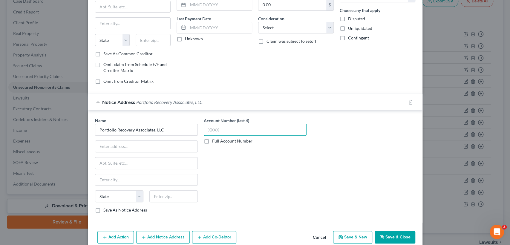
click at [213, 129] on input "text" at bounding box center [255, 130] width 103 height 12
type input "6772"
click at [123, 147] on input "text" at bounding box center [146, 146] width 102 height 11
click at [120, 147] on input "text" at bounding box center [146, 146] width 102 height 11
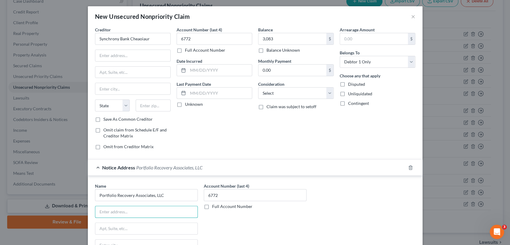
scroll to position [0, 0]
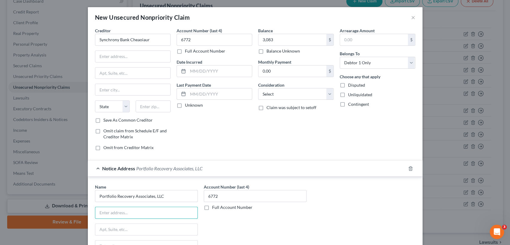
click at [295, 160] on div "Notice Address Portfolio Recovery Associates, LLC" at bounding box center [247, 168] width 318 height 16
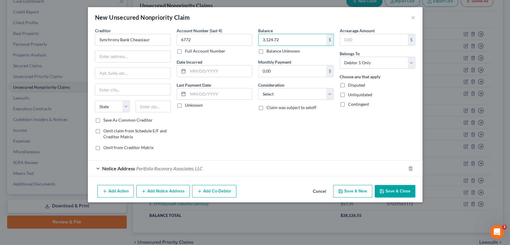
type input "3,124.72"
click at [141, 41] on input "Synchrony Bank Cheaoiaur" at bounding box center [133, 40] width 76 height 12
type input "Synchrony Bank Cheapoair"
click at [135, 64] on div "Creditor * Synchrony Bank Cheapoair State [US_STATE] AK AR AZ CA CO CT DE DC [G…" at bounding box center [133, 72] width 76 height 90
click at [134, 57] on input "text" at bounding box center [132, 56] width 75 height 11
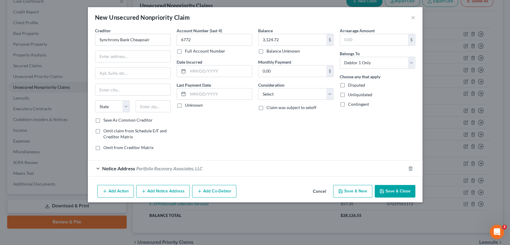
click at [269, 153] on div "Balance 3,124.72 $ Balance Unknown Balance Undetermined 3,124.72 $ Balance Unkn…" at bounding box center [295, 91] width 81 height 128
click at [174, 189] on button "Add Notice Address" at bounding box center [162, 191] width 53 height 13
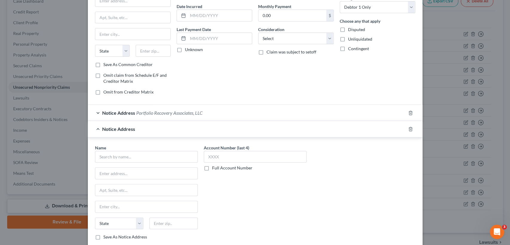
scroll to position [66, 0]
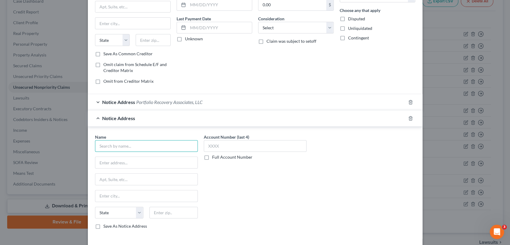
click at [139, 144] on input "text" at bounding box center [146, 146] width 103 height 12
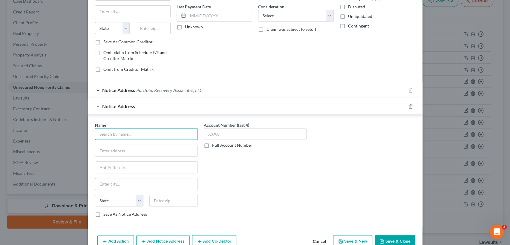
scroll to position [92, 0]
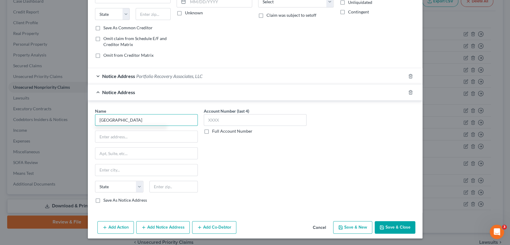
type input "[GEOGRAPHIC_DATA]"
click at [400, 220] on button "Save & Close" at bounding box center [394, 227] width 41 height 13
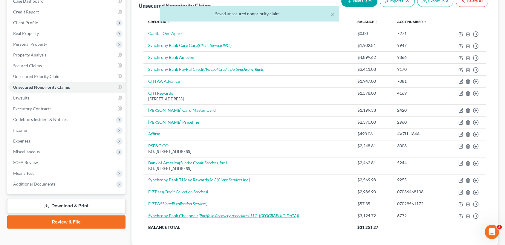
click at [236, 215] on icon "(Portfolio Recovery Associates, LLC, [GEOGRAPHIC_DATA])" at bounding box center [248, 215] width 101 height 5
select select "0"
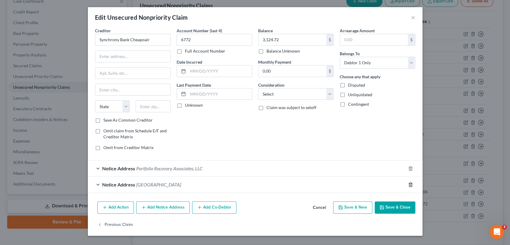
click at [410, 186] on icon "button" at bounding box center [410, 184] width 3 height 4
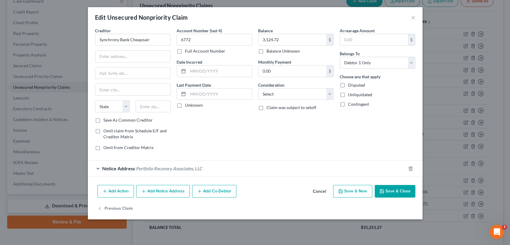
click at [169, 168] on span "Portfolio Recovery Associates, LLC" at bounding box center [169, 168] width 66 height 6
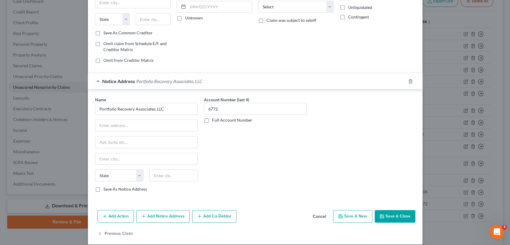
scroll to position [93, 0]
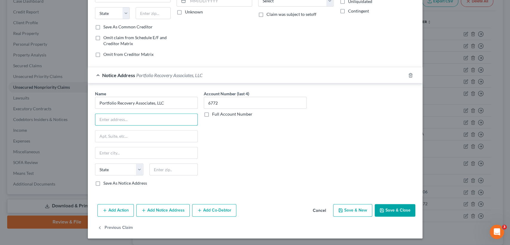
click at [138, 120] on input "text" at bounding box center [146, 119] width 102 height 11
drag, startPoint x: 113, startPoint y: 119, endPoint x: 192, endPoint y: 132, distance: 79.9
click at [192, 132] on div "Name * Portfolio Recovery Associates, LLC P.O. [GEOGRAPHIC_DATA] [US_STATE] AK …" at bounding box center [146, 138] width 103 height 96
type input "P.O. Box 12914"
click at [145, 150] on input "text" at bounding box center [146, 152] width 102 height 11
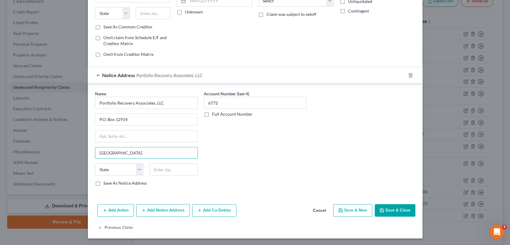
type input "[GEOGRAPHIC_DATA]"
click at [113, 169] on select "State [US_STATE] AK AR AZ CA CO CT DE DC [GEOGRAPHIC_DATA] [GEOGRAPHIC_DATA] GU…" at bounding box center [119, 169] width 48 height 12
click at [95, 163] on select "State [US_STATE] AK AR AZ CA CO CT DE DC [GEOGRAPHIC_DATA] [GEOGRAPHIC_DATA] GU…" at bounding box center [119, 169] width 48 height 12
click at [139, 170] on select "State [US_STATE] AK AR AZ CA CO CT DE DC [GEOGRAPHIC_DATA] [GEOGRAPHIC_DATA] GU…" at bounding box center [119, 169] width 48 height 12
select select "48"
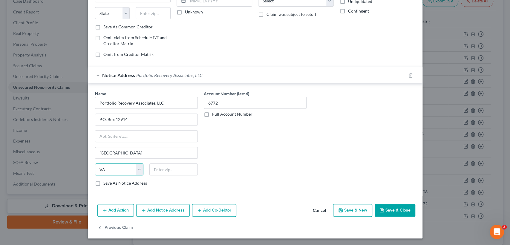
click at [95, 163] on select "State [US_STATE] AK AR AZ CA CO CT DE DC [GEOGRAPHIC_DATA] [GEOGRAPHIC_DATA] GU…" at bounding box center [119, 169] width 48 height 12
click at [166, 170] on input "text" at bounding box center [173, 169] width 48 height 12
type input "23541"
click at [398, 210] on button "Save & Close" at bounding box center [394, 210] width 41 height 13
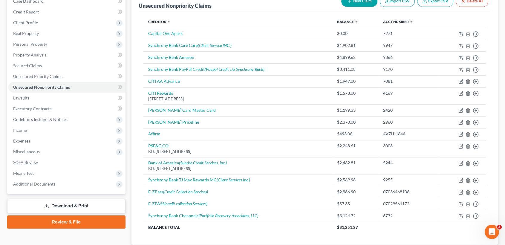
click at [353, 2] on button "New Claim" at bounding box center [359, 1] width 36 height 11
select select "0"
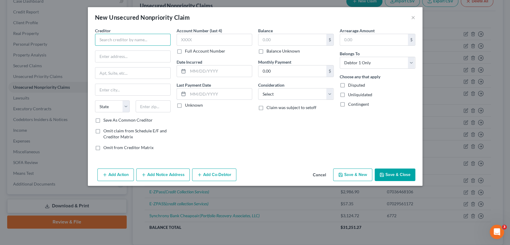
click at [132, 39] on input "text" at bounding box center [133, 40] width 76 height 12
type input "Capital One Platinum Master Card"
click at [107, 57] on input "text" at bounding box center [132, 56] width 75 height 11
type input "P.O. Box 31293"
click at [112, 88] on input "text" at bounding box center [132, 89] width 75 height 11
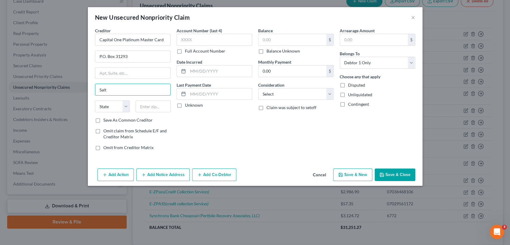
type input "[GEOGRAPHIC_DATA]"
click at [120, 106] on select "State [US_STATE] AK AR AZ CA CO CT DE DC [GEOGRAPHIC_DATA] [GEOGRAPHIC_DATA] GU…" at bounding box center [112, 106] width 35 height 12
select select "46"
click at [95, 100] on select "State [US_STATE] AK AR AZ CA CO CT DE DC [GEOGRAPHIC_DATA] [GEOGRAPHIC_DATA] GU…" at bounding box center [112, 106] width 35 height 12
click at [142, 106] on input "text" at bounding box center [153, 106] width 35 height 12
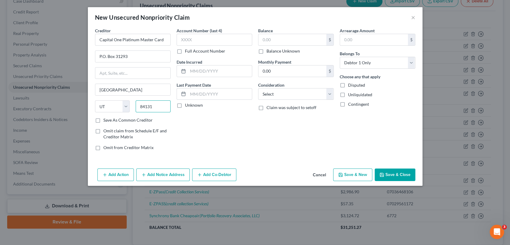
type input "84131"
click at [225, 41] on input "text" at bounding box center [214, 40] width 76 height 12
type input "0416"
click at [289, 39] on input "text" at bounding box center [292, 39] width 68 height 11
click at [393, 175] on button "Save & Close" at bounding box center [394, 174] width 41 height 13
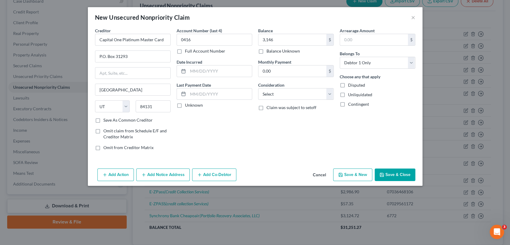
type input "3,146.00"
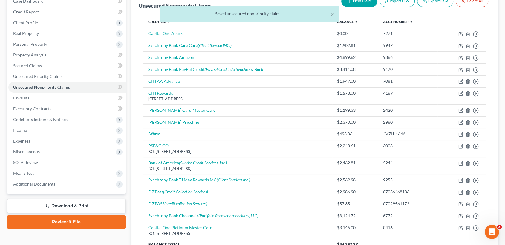
click at [358, 0] on button "New Claim" at bounding box center [359, 1] width 36 height 11
select select "0"
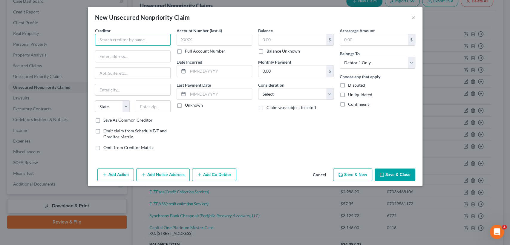
click at [122, 41] on input "text" at bounding box center [133, 40] width 76 height 12
type input "Citi-Macys"
click at [195, 41] on input "text" at bounding box center [214, 40] width 76 height 12
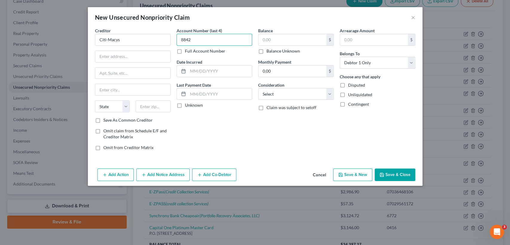
type input "8842"
click at [282, 41] on input "text" at bounding box center [292, 39] width 68 height 11
type input "3,558.07"
click at [169, 176] on button "Add Notice Address" at bounding box center [162, 174] width 53 height 13
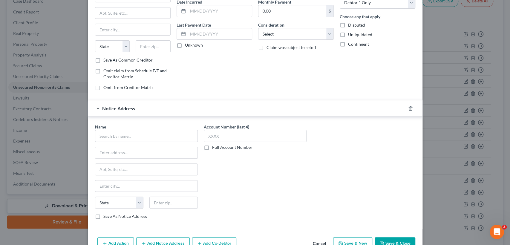
scroll to position [76, 0]
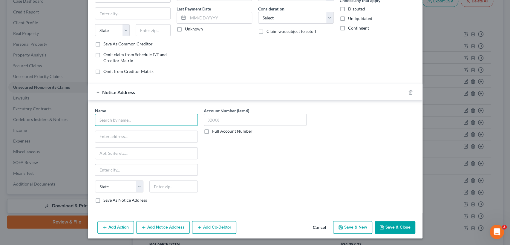
click at [131, 120] on input "text" at bounding box center [146, 120] width 103 height 12
type input "ARS National Services, Inc."
click at [124, 139] on input "text" at bounding box center [146, 136] width 102 height 11
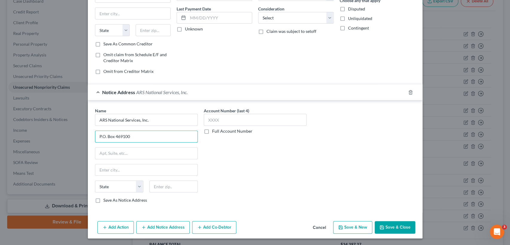
type input "P.O. Box 469100"
click at [111, 172] on input "text" at bounding box center [146, 169] width 102 height 11
type input "Escondido"
click at [133, 185] on select "State [US_STATE] AK AR AZ CA CO CT DE DC [GEOGRAPHIC_DATA] [GEOGRAPHIC_DATA] GU…" at bounding box center [119, 186] width 48 height 12
select select "4"
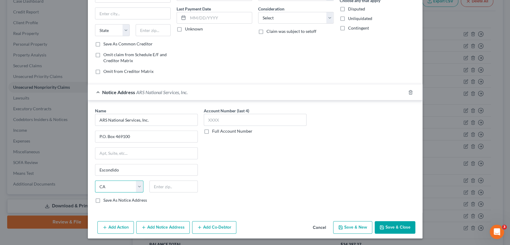
click at [95, 180] on select "State [US_STATE] AK AR AZ CA CO CT DE DC [GEOGRAPHIC_DATA] [GEOGRAPHIC_DATA] GU…" at bounding box center [119, 186] width 48 height 12
click at [168, 186] on input "text" at bounding box center [173, 186] width 48 height 12
type input "92046-9100"
click at [234, 120] on input "text" at bounding box center [255, 120] width 103 height 12
type input "8842"
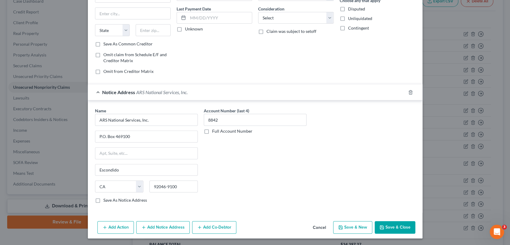
click at [400, 220] on button "Save & Close" at bounding box center [394, 227] width 41 height 13
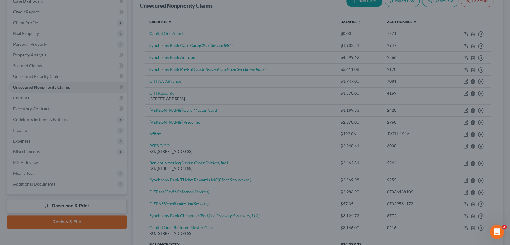
scroll to position [0, 0]
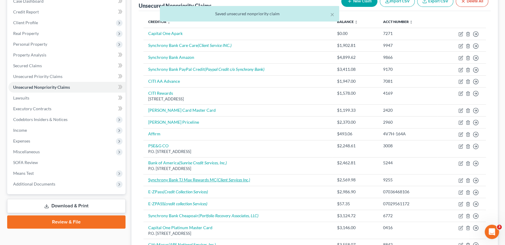
click at [235, 178] on icon "(Client Services Inc.)" at bounding box center [232, 179] width 33 height 5
select select "0"
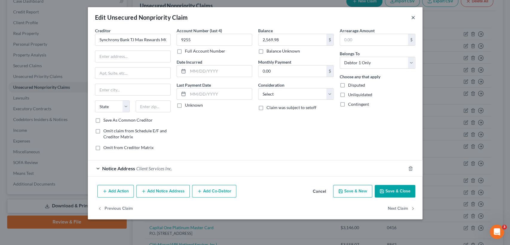
click at [413, 18] on button "×" at bounding box center [413, 17] width 4 height 7
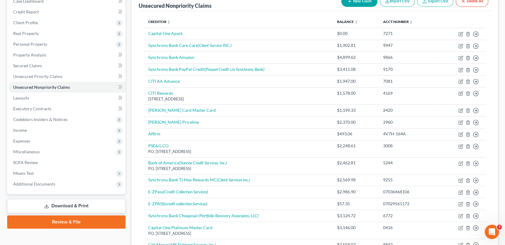
click at [360, 4] on button "New Claim" at bounding box center [359, 1] width 36 height 11
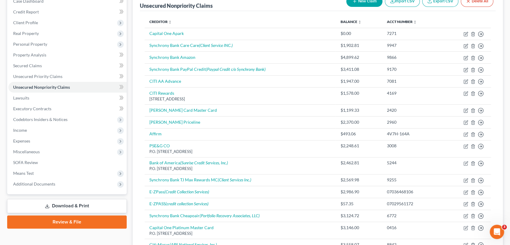
select select "0"
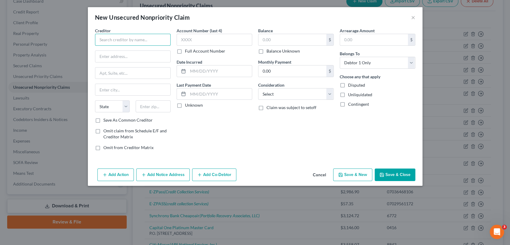
click at [125, 40] on input "text" at bounding box center [133, 40] width 76 height 12
type input "S"
click at [413, 15] on button "×" at bounding box center [413, 17] width 4 height 7
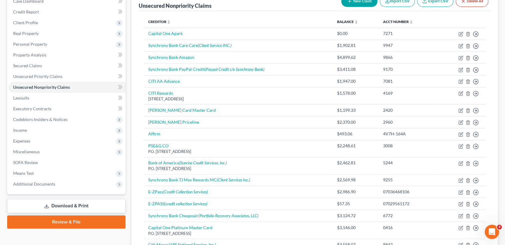
click at [351, 3] on button "New Claim" at bounding box center [359, 1] width 36 height 11
select select "0"
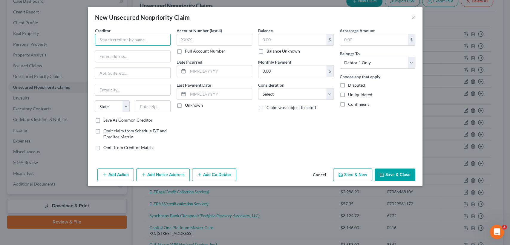
click at [128, 39] on input "text" at bounding box center [133, 40] width 76 height 12
type input "Synchrony Bank TJX Rewards"
click at [215, 40] on input "text" at bounding box center [214, 40] width 76 height 12
type input "7945"
click at [275, 40] on input "text" at bounding box center [292, 39] width 68 height 11
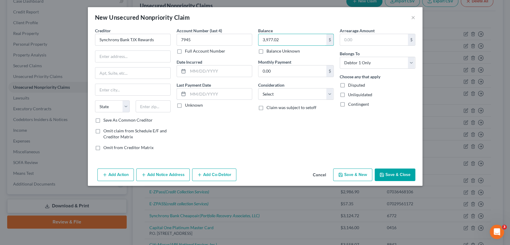
type input "3,977.02"
click at [170, 173] on button "Add Notice Address" at bounding box center [162, 174] width 53 height 13
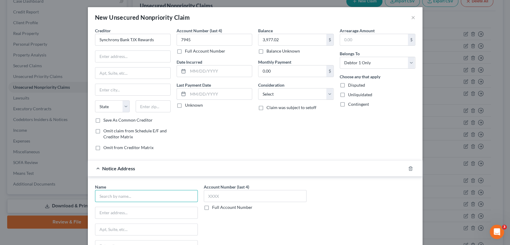
click at [138, 195] on input "text" at bounding box center [146, 196] width 103 height 12
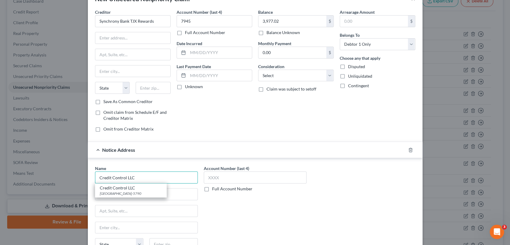
scroll to position [33, 0]
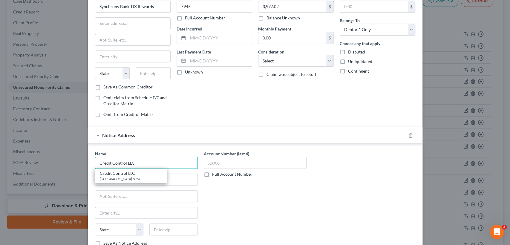
type input "Credit Control LLC"
drag, startPoint x: 240, startPoint y: 224, endPoint x: 234, endPoint y: 218, distance: 8.4
click at [239, 220] on div "Account Number (last 4) Full Account Number" at bounding box center [255, 200] width 109 height 100
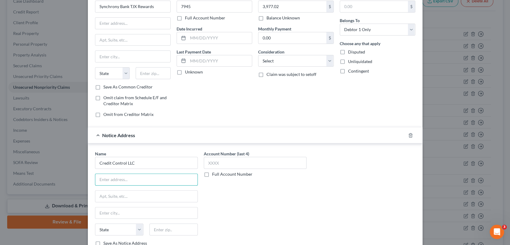
click at [175, 182] on input "text" at bounding box center [146, 179] width 102 height 11
click at [258, 201] on div "Account Number (last 4) Full Account Number" at bounding box center [255, 200] width 109 height 100
click at [130, 175] on input "text" at bounding box center [146, 179] width 102 height 11
click at [133, 182] on input "3300 Rider Trail S" at bounding box center [146, 179] width 102 height 11
type input "[STREET_ADDRESS]"
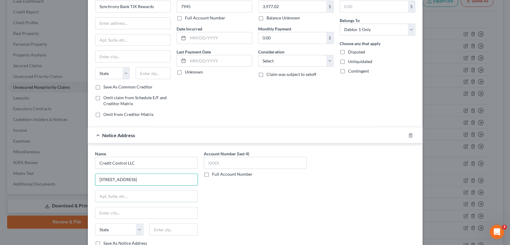
click at [130, 199] on input "text" at bounding box center [146, 195] width 102 height 11
type input "s"
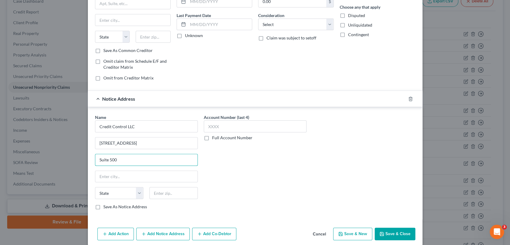
scroll to position [76, 0]
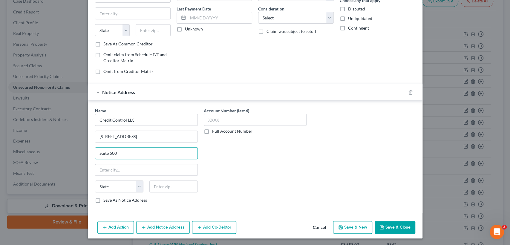
type input "Suite 500"
click at [100, 172] on input "text" at bounding box center [146, 169] width 102 height 11
type input "Earth City"
click at [122, 186] on select "State [US_STATE] AK AR AZ CA CO CT DE DC [GEOGRAPHIC_DATA] [GEOGRAPHIC_DATA] GU…" at bounding box center [119, 186] width 48 height 12
select select "26"
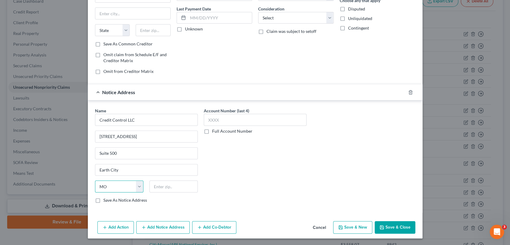
click at [95, 180] on select "State [US_STATE] AK AR AZ CA CO CT DE DC [GEOGRAPHIC_DATA] [GEOGRAPHIC_DATA] GU…" at bounding box center [119, 186] width 48 height 12
click at [160, 185] on input "text" at bounding box center [173, 186] width 48 height 12
type input "63045"
click at [233, 122] on input "text" at bounding box center [255, 120] width 103 height 12
type input "7945"
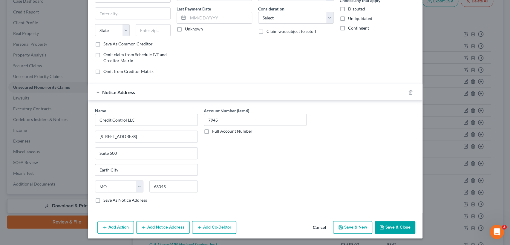
click at [354, 220] on button "Save & New" at bounding box center [352, 227] width 39 height 13
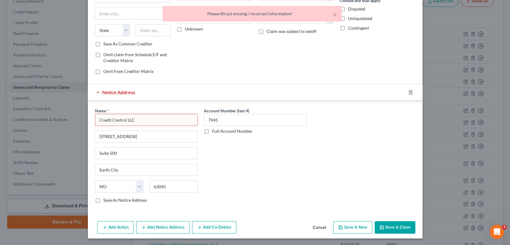
click at [149, 120] on input "Credit Control LLC" at bounding box center [146, 120] width 103 height 12
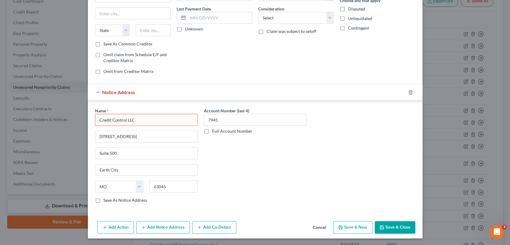
click at [144, 120] on input "Credit Control LLC" at bounding box center [146, 120] width 103 height 12
drag, startPoint x: 140, startPoint y: 119, endPoint x: 87, endPoint y: 113, distance: 52.8
click at [95, 119] on input "Credit Control LLC" at bounding box center [146, 120] width 103 height 12
click at [135, 119] on input "Credit Control" at bounding box center [146, 120] width 103 height 12
type input "Credit Control, LLC"
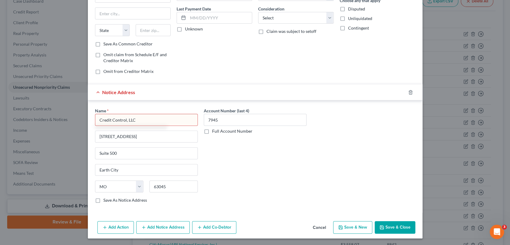
click at [402, 220] on button "Save & Close" at bounding box center [394, 227] width 41 height 13
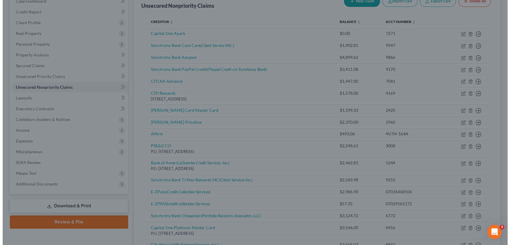
scroll to position [0, 0]
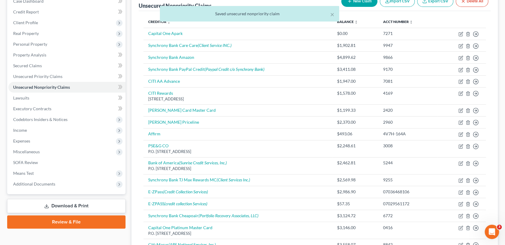
click at [349, 3] on icon "button" at bounding box center [349, 1] width 5 height 5
select select "0"
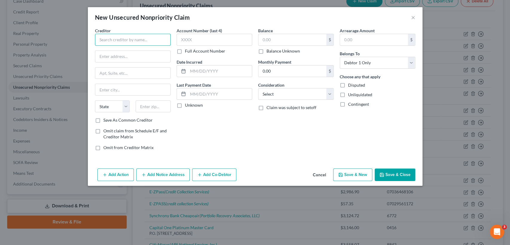
click at [111, 42] on input "text" at bounding box center [133, 40] width 76 height 12
type input "Bank of America"
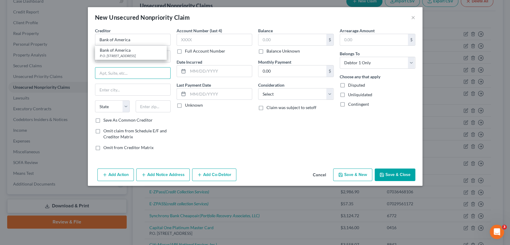
click at [123, 73] on input "text" at bounding box center [132, 72] width 75 height 11
click at [122, 58] on input "text" at bounding box center [132, 56] width 75 height 11
type input "P.O. Box 982238"
click at [109, 88] on input "text" at bounding box center [132, 89] width 75 height 11
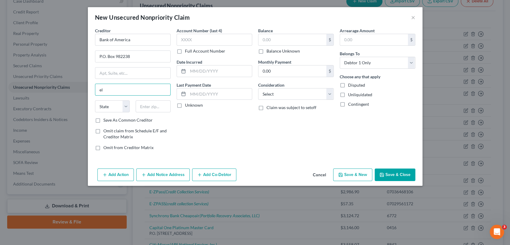
type input "[GEOGRAPHIC_DATA]"
click at [126, 104] on select "State [US_STATE] AK AR AZ CA CO CT DE DC [GEOGRAPHIC_DATA] [GEOGRAPHIC_DATA] GU…" at bounding box center [112, 106] width 35 height 12
select select "45"
click at [95, 100] on select "State [US_STATE] AK AR AZ CA CO CT DE DC [GEOGRAPHIC_DATA] [GEOGRAPHIC_DATA] GU…" at bounding box center [112, 106] width 35 height 12
click at [150, 104] on input "text" at bounding box center [153, 106] width 35 height 12
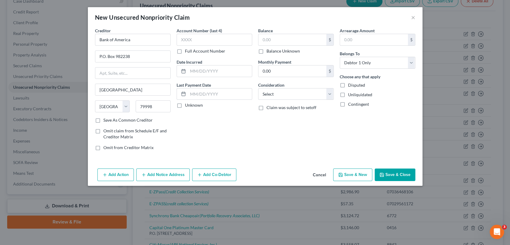
click at [164, 174] on button "Add Notice Address" at bounding box center [162, 174] width 53 height 13
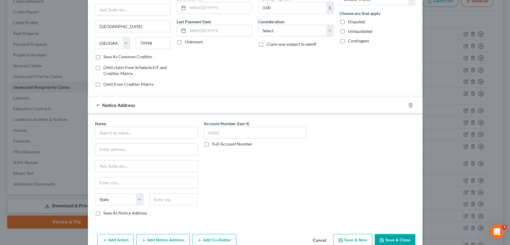
scroll to position [66, 0]
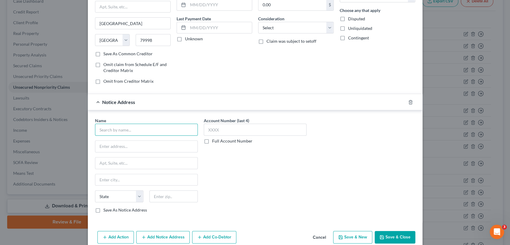
click at [142, 130] on input "text" at bounding box center [146, 130] width 103 height 12
click at [212, 127] on input "text" at bounding box center [255, 130] width 103 height 12
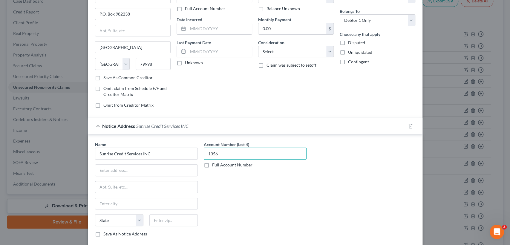
scroll to position [0, 0]
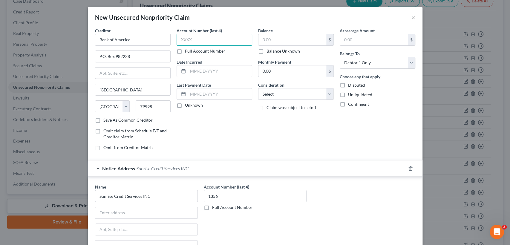
click at [209, 40] on input "text" at bounding box center [214, 40] width 76 height 12
click at [280, 41] on input "text" at bounding box center [292, 39] width 68 height 11
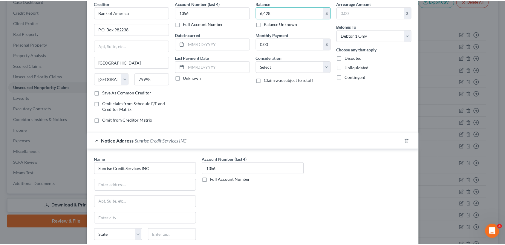
scroll to position [76, 0]
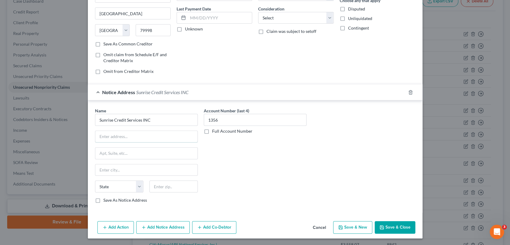
click at [157, 134] on input "text" at bounding box center [146, 136] width 102 height 11
click at [111, 169] on input "text" at bounding box center [146, 169] width 102 height 11
click at [129, 188] on select "State [US_STATE] AK AR AZ CA CO CT DE DC [GEOGRAPHIC_DATA] [GEOGRAPHIC_DATA] GU…" at bounding box center [119, 186] width 48 height 12
click at [95, 180] on select "State [US_STATE] AK AR AZ CA CO CT DE DC [GEOGRAPHIC_DATA] [GEOGRAPHIC_DATA] GU…" at bounding box center [119, 186] width 48 height 12
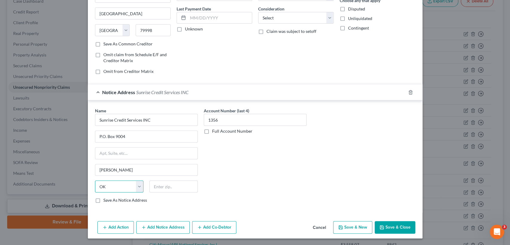
click at [131, 183] on select "State [US_STATE] AK AR AZ CA CO CT DE DC [GEOGRAPHIC_DATA] [GEOGRAPHIC_DATA] GU…" at bounding box center [119, 186] width 48 height 12
click at [95, 180] on select "State [US_STATE] AK AR AZ CA CO CT DE DC [GEOGRAPHIC_DATA] [GEOGRAPHIC_DATA] GU…" at bounding box center [119, 186] width 48 height 12
click at [164, 187] on input "text" at bounding box center [173, 186] width 48 height 12
click at [245, 209] on div "Name * Sunrise Credit Services INC P.O. [GEOGRAPHIC_DATA][US_STATE] AZ CA CO CT…" at bounding box center [255, 156] width 334 height 112
click at [359, 220] on button "Save & New" at bounding box center [352, 227] width 39 height 13
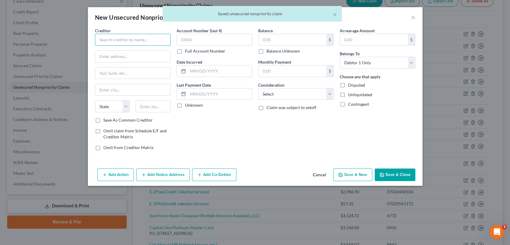
click at [126, 39] on input "text" at bounding box center [133, 40] width 76 height 12
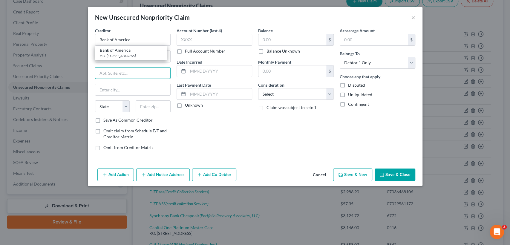
click at [119, 74] on input "text" at bounding box center [132, 72] width 75 height 11
click at [122, 56] on input "text" at bounding box center [132, 56] width 75 height 11
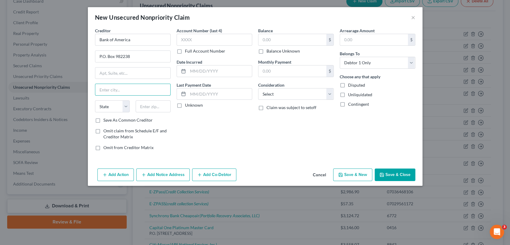
click at [127, 89] on input "text" at bounding box center [132, 89] width 75 height 11
click at [110, 109] on select "State [US_STATE] AK AR AZ CA CO CT DE DC [GEOGRAPHIC_DATA] [GEOGRAPHIC_DATA] GU…" at bounding box center [112, 106] width 35 height 12
click at [95, 100] on select "State [US_STATE] AK AR AZ CA CO CT DE DC [GEOGRAPHIC_DATA] [GEOGRAPHIC_DATA] GU…" at bounding box center [112, 106] width 35 height 12
click at [151, 104] on input "text" at bounding box center [153, 106] width 35 height 12
click at [186, 38] on input "text" at bounding box center [214, 40] width 76 height 12
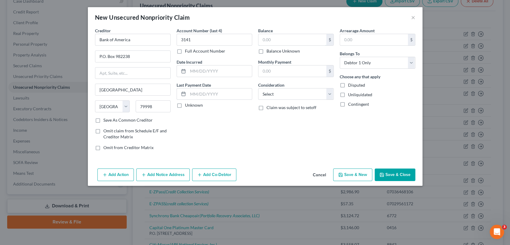
click at [280, 35] on input "text" at bounding box center [292, 39] width 68 height 11
click at [363, 171] on button "Save & New" at bounding box center [352, 174] width 39 height 13
click at [119, 41] on input "text" at bounding box center [133, 40] width 76 height 12
click at [207, 39] on input "text" at bounding box center [214, 40] width 76 height 12
click at [402, 179] on button "Save & Close" at bounding box center [394, 174] width 41 height 13
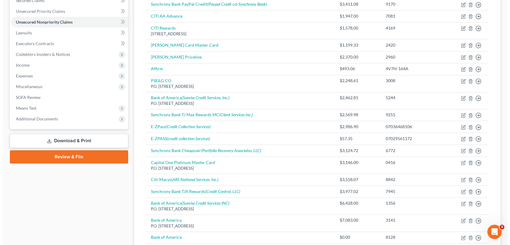
scroll to position [166, 0]
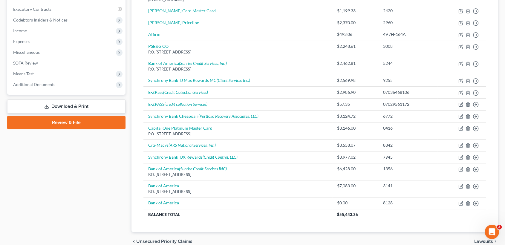
click at [170, 204] on link "Bank of America" at bounding box center [163, 202] width 31 height 5
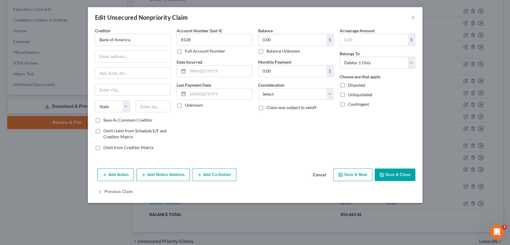
click at [166, 176] on button "Add Notice Address" at bounding box center [162, 174] width 53 height 13
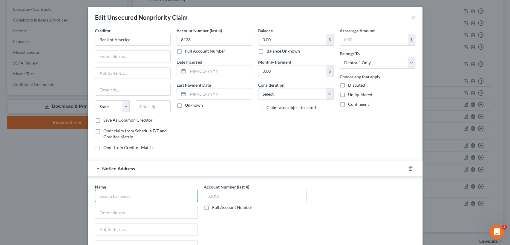
click at [127, 194] on input "text" at bounding box center [146, 196] width 103 height 12
click at [232, 194] on input "text" at bounding box center [255, 196] width 103 height 12
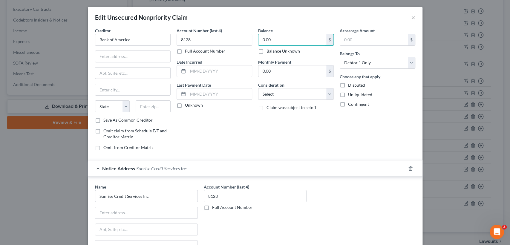
click at [275, 41] on input "0.00" at bounding box center [292, 39] width 68 height 11
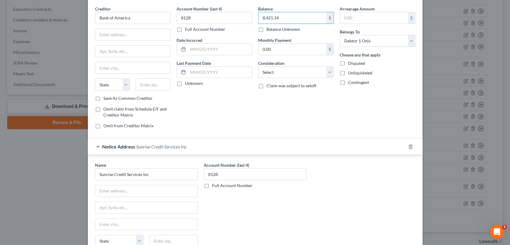
scroll to position [66, 0]
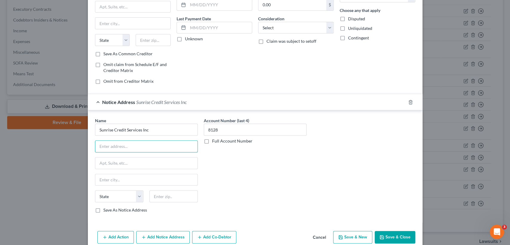
click at [132, 147] on input "text" at bounding box center [146, 146] width 102 height 11
drag, startPoint x: 113, startPoint y: 146, endPoint x: 146, endPoint y: 150, distance: 32.5
click at [146, 150] on input "P.O. Box 1269" at bounding box center [146, 146] width 102 height 11
click at [143, 180] on input "text" at bounding box center [146, 179] width 102 height 11
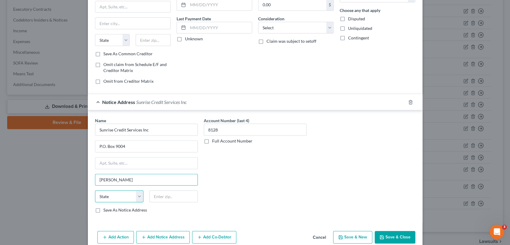
click at [128, 194] on select "State [US_STATE] AK AR AZ CA CO CT DE DC [GEOGRAPHIC_DATA] [GEOGRAPHIC_DATA] GU…" at bounding box center [119, 196] width 48 height 12
click at [95, 190] on select "State [US_STATE] AK AR AZ CA CO CT DE DC [GEOGRAPHIC_DATA] [GEOGRAPHIC_DATA] GU…" at bounding box center [119, 196] width 48 height 12
click at [159, 195] on input "text" at bounding box center [173, 196] width 48 height 12
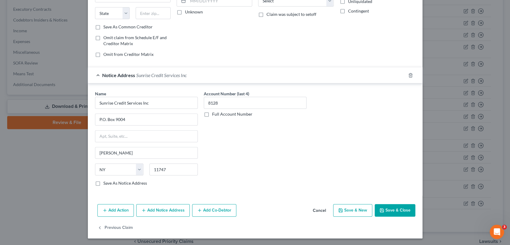
click at [356, 208] on button "Save & New" at bounding box center [352, 210] width 39 height 13
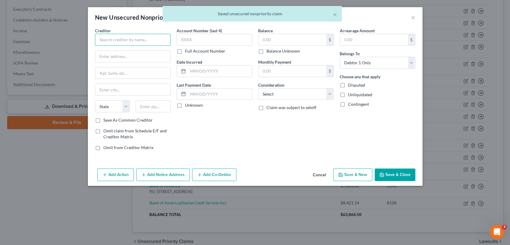
click at [130, 43] on input "text" at bounding box center [133, 40] width 76 height 12
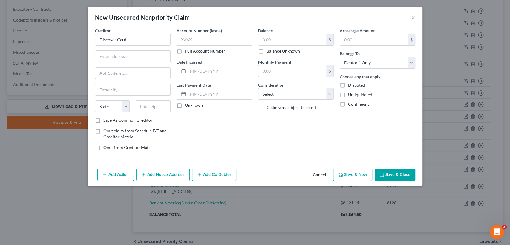
drag, startPoint x: 194, startPoint y: 29, endPoint x: 195, endPoint y: 33, distance: 3.7
click at [194, 30] on label "Account Number (last 4)" at bounding box center [198, 30] width 45 height 6
click at [195, 37] on input "text" at bounding box center [214, 40] width 76 height 12
click at [280, 38] on input "text" at bounding box center [292, 39] width 68 height 11
click at [155, 173] on button "Add Notice Address" at bounding box center [162, 174] width 53 height 13
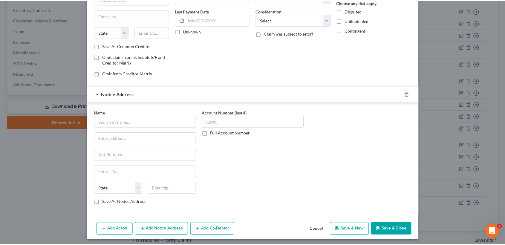
scroll to position [76, 0]
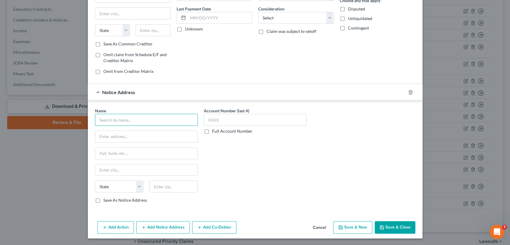
click at [128, 122] on input "text" at bounding box center [146, 120] width 103 height 12
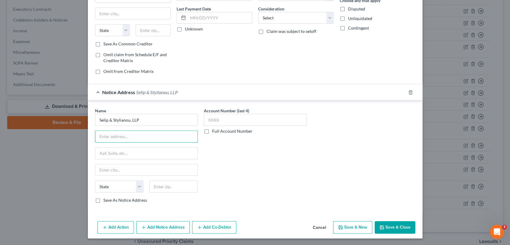
click at [149, 134] on input "text" at bounding box center [146, 136] width 102 height 11
click at [103, 169] on input "text" at bounding box center [146, 169] width 102 height 11
click at [133, 185] on select "State [US_STATE] AK AR AZ CA CO CT DE DC [GEOGRAPHIC_DATA] [GEOGRAPHIC_DATA] GU…" at bounding box center [119, 186] width 48 height 12
click at [95, 180] on select "State [US_STATE] AK AR AZ CA CO CT DE DC [GEOGRAPHIC_DATA] [GEOGRAPHIC_DATA] GU…" at bounding box center [119, 186] width 48 height 12
click at [161, 187] on input "text" at bounding box center [173, 186] width 48 height 12
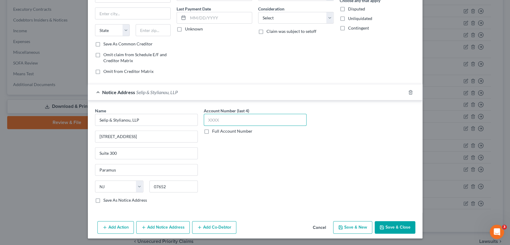
click at [223, 115] on input "text" at bounding box center [255, 120] width 103 height 12
click at [111, 202] on label "Save As Notice Address" at bounding box center [125, 200] width 44 height 6
click at [110, 201] on input "Save As Notice Address" at bounding box center [108, 199] width 4 height 4
click at [346, 220] on button "Save & New" at bounding box center [352, 227] width 39 height 13
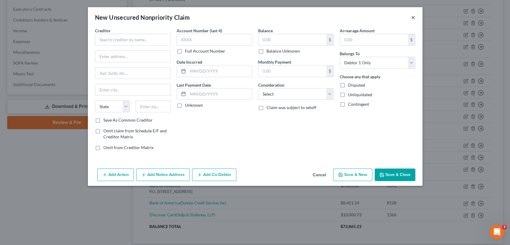
click at [413, 18] on button "×" at bounding box center [413, 17] width 4 height 7
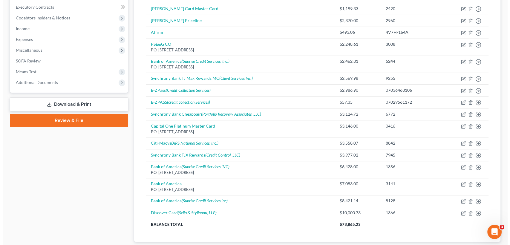
scroll to position [206, 0]
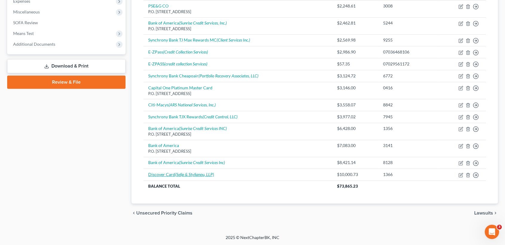
click at [205, 174] on icon "(Selip & Stylianou, LLP)" at bounding box center [194, 174] width 39 height 5
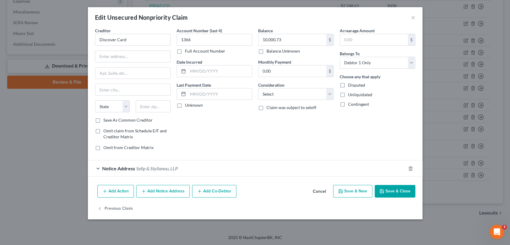
click at [170, 191] on button "Add Notice Address" at bounding box center [162, 191] width 53 height 13
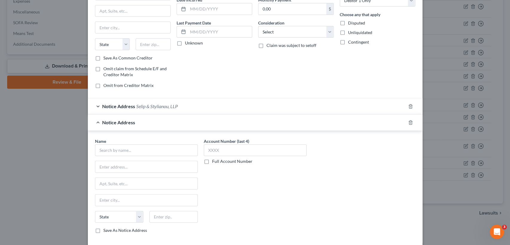
scroll to position [66, 0]
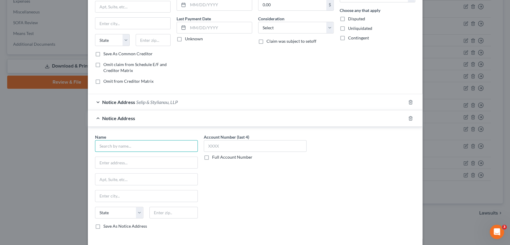
click at [106, 148] on input "text" at bounding box center [146, 146] width 103 height 12
click at [132, 164] on input "text" at bounding box center [146, 162] width 102 height 11
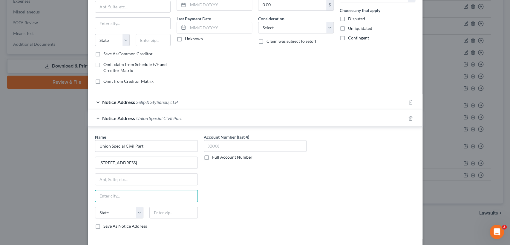
click at [107, 193] on input "text" at bounding box center [146, 195] width 102 height 11
click at [122, 212] on select "State [US_STATE] AK AR AZ CA CO CT DE DC [GEOGRAPHIC_DATA] [GEOGRAPHIC_DATA] GU…" at bounding box center [119, 213] width 48 height 12
click at [95, 207] on select "State [US_STATE] AK AR AZ CA CO CT DE DC [GEOGRAPHIC_DATA] [GEOGRAPHIC_DATA] GU…" at bounding box center [119, 213] width 48 height 12
click at [179, 211] on input "text" at bounding box center [173, 213] width 48 height 12
click at [212, 158] on label "Full Account Number" at bounding box center [232, 157] width 40 height 6
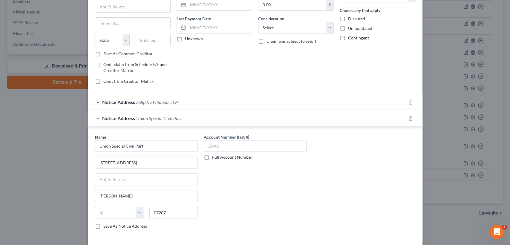
click at [214, 158] on input "Full Account Number" at bounding box center [216, 156] width 4 height 4
click at [213, 149] on input "text" at bounding box center [255, 146] width 103 height 12
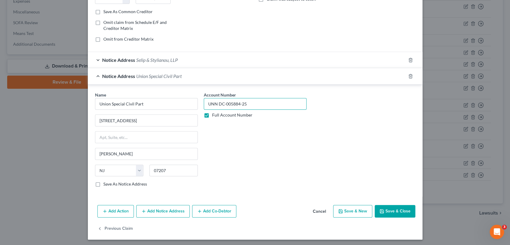
scroll to position [109, 0]
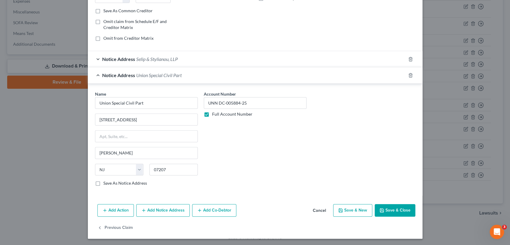
click at [350, 206] on button "Save & New" at bounding box center [352, 210] width 39 height 13
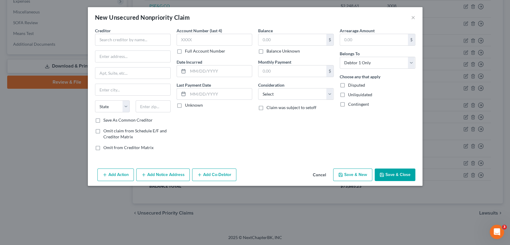
scroll to position [0, 0]
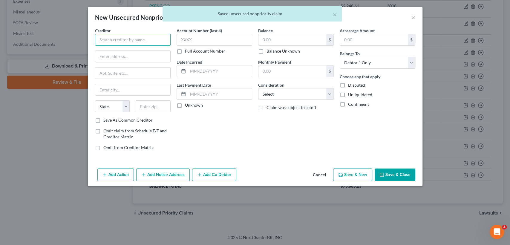
click at [127, 39] on input "text" at bounding box center [133, 40] width 76 height 12
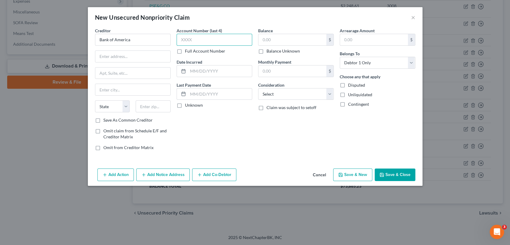
click at [200, 38] on input "text" at bounding box center [214, 40] width 76 height 12
click at [283, 37] on input "text" at bounding box center [292, 39] width 68 height 11
click at [172, 177] on button "Add Notice Address" at bounding box center [162, 174] width 53 height 13
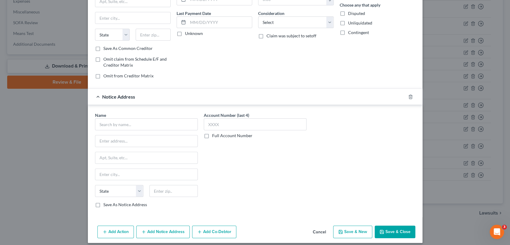
scroll to position [76, 0]
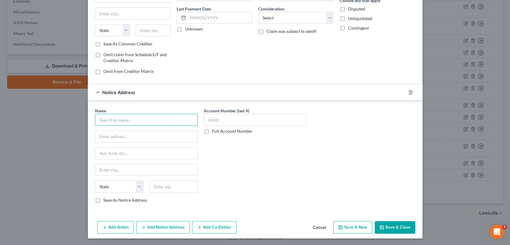
click at [167, 119] on input "text" at bounding box center [146, 120] width 103 height 12
click at [394, 220] on button "Save & Close" at bounding box center [394, 227] width 41 height 13
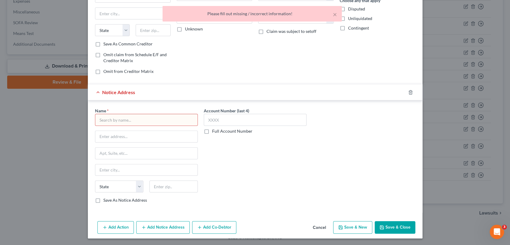
click at [141, 121] on input "text" at bounding box center [146, 120] width 103 height 12
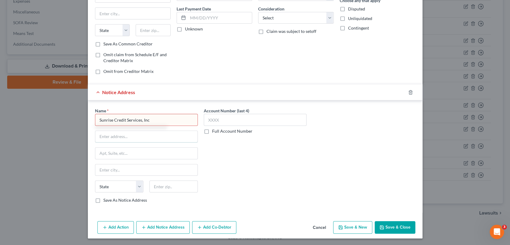
click at [133, 134] on input "text" at bounding box center [146, 136] width 102 height 11
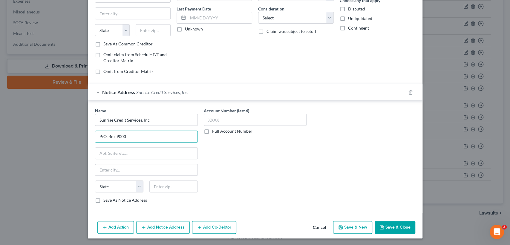
click at [127, 135] on input "P/O. Box 9003" at bounding box center [146, 136] width 102 height 11
click at [101, 135] on input "P/O. Box 9004" at bounding box center [146, 136] width 102 height 11
click at [119, 167] on input "text" at bounding box center [146, 169] width 102 height 11
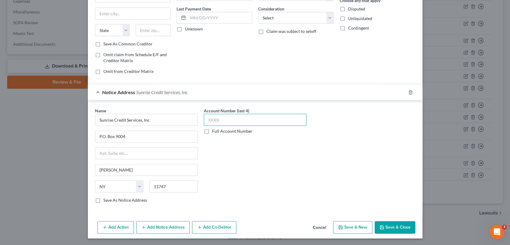
click at [227, 120] on input "text" at bounding box center [255, 120] width 103 height 12
click at [390, 220] on button "Save & Close" at bounding box center [394, 227] width 41 height 13
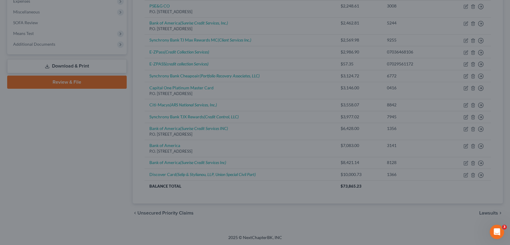
scroll to position [0, 0]
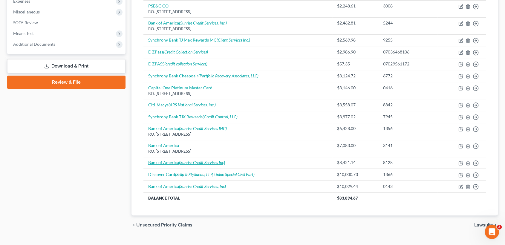
click at [211, 163] on icon "(Sunrise Credit Services Inc)" at bounding box center [202, 162] width 46 height 5
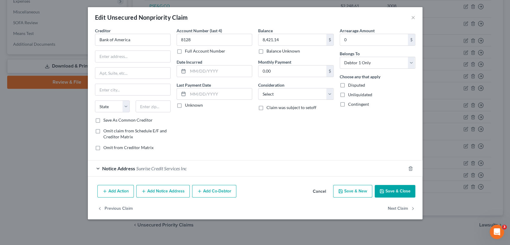
click at [189, 168] on div "Notice Address Sunrise Credit Services Inc" at bounding box center [247, 168] width 318 height 16
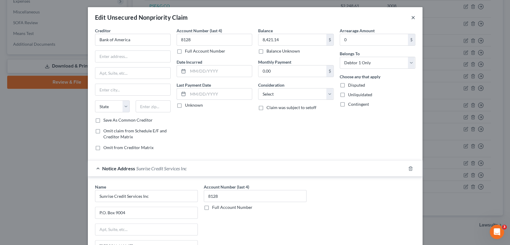
click at [412, 19] on button "×" at bounding box center [413, 17] width 4 height 7
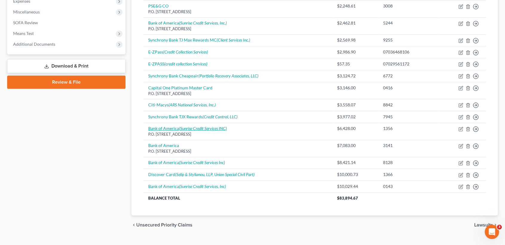
click at [182, 129] on icon "(Sunrise Credit Services INC)" at bounding box center [203, 128] width 48 height 5
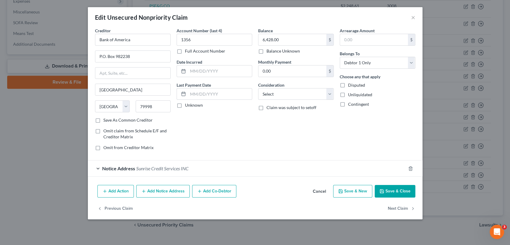
click at [178, 168] on span "Sunrise Credit Services INC" at bounding box center [162, 168] width 52 height 6
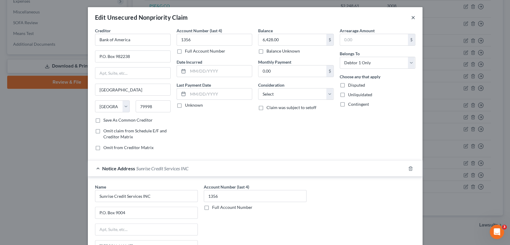
click at [411, 18] on button "×" at bounding box center [413, 17] width 4 height 7
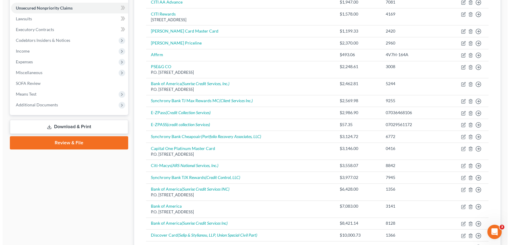
scroll to position [140, 0]
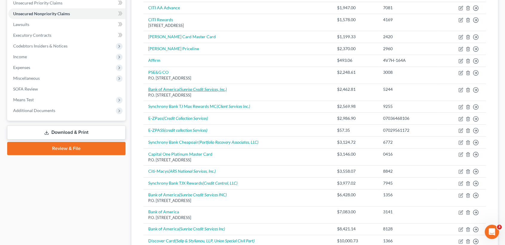
click at [204, 91] on icon "(Sunrise Credit Services, Inc.)" at bounding box center [203, 89] width 48 height 5
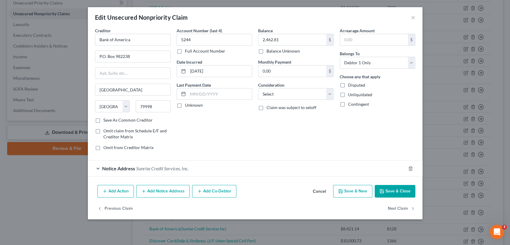
click at [184, 170] on span "Sunrise Credit Services, Inc." at bounding box center [162, 168] width 52 height 6
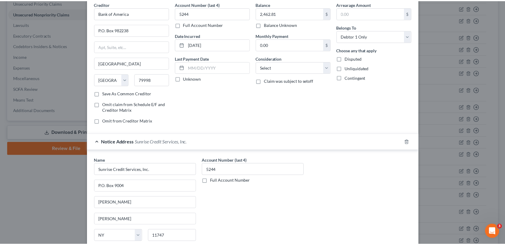
scroll to position [0, 0]
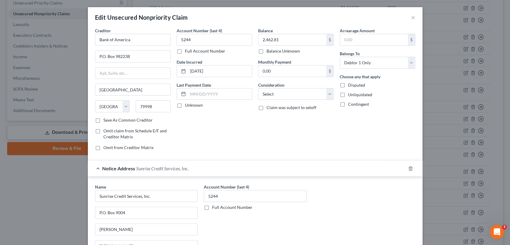
click at [413, 20] on div "Edit Unsecured Nonpriority Claim ×" at bounding box center [255, 17] width 334 height 20
click at [411, 19] on button "×" at bounding box center [413, 17] width 4 height 7
